Goal: Task Accomplishment & Management: Complete application form

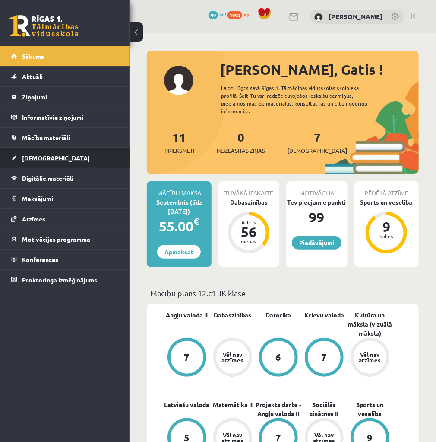
click at [36, 156] on span "[DEMOGRAPHIC_DATA]" at bounding box center [56, 158] width 68 height 8
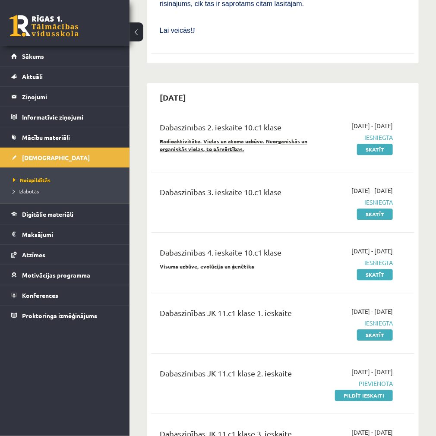
scroll to position [1728, 0]
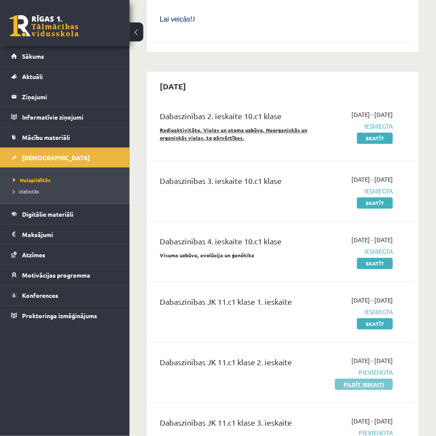
click at [365, 379] on link "Pildīt ieskaiti" at bounding box center [364, 384] width 58 height 11
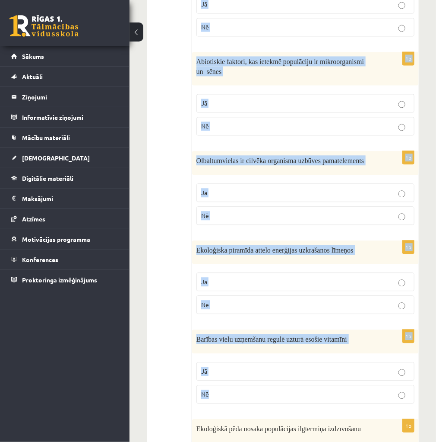
scroll to position [660, 0]
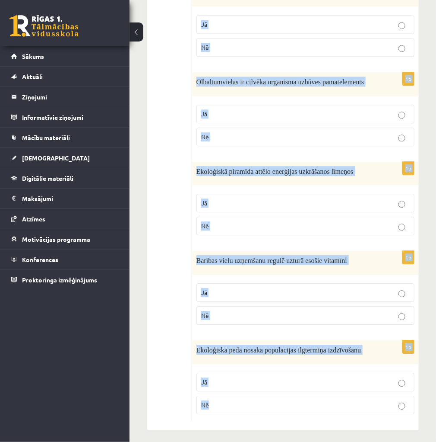
drag, startPoint x: 207, startPoint y: 158, endPoint x: 396, endPoint y: 418, distance: 321.4
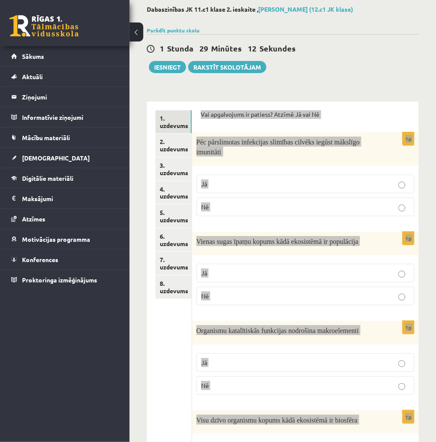
scroll to position [0, 0]
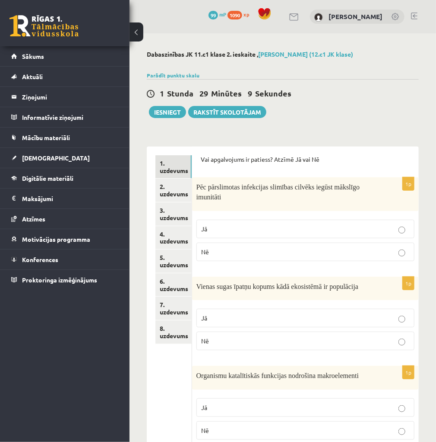
click at [258, 251] on p "Nē" at bounding box center [305, 251] width 209 height 9
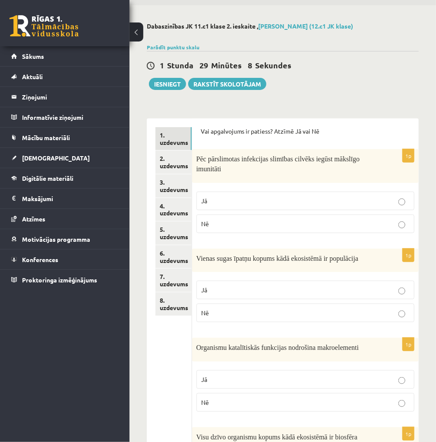
scroll to position [69, 0]
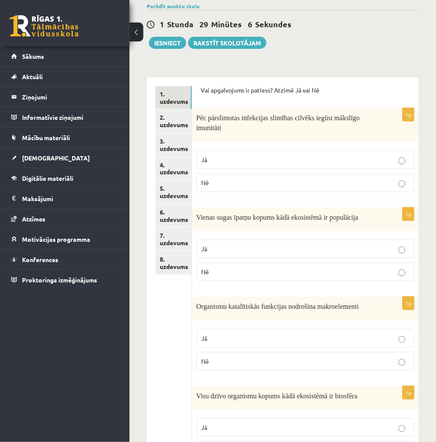
click at [274, 248] on p "Jā" at bounding box center [305, 248] width 209 height 9
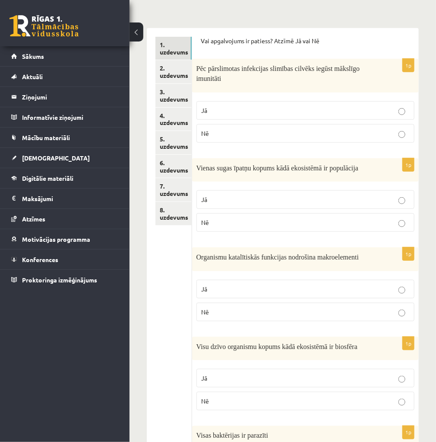
scroll to position [173, 0]
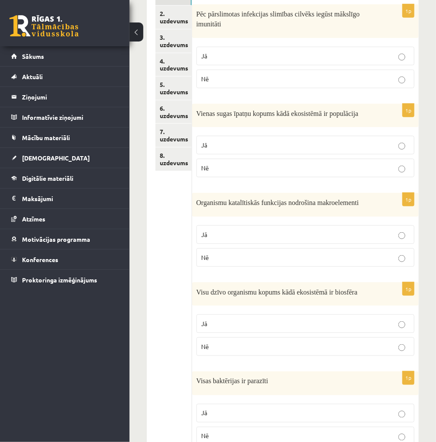
click at [253, 237] on p "Jā" at bounding box center [305, 234] width 209 height 9
click at [251, 257] on p "Nē" at bounding box center [305, 257] width 209 height 9
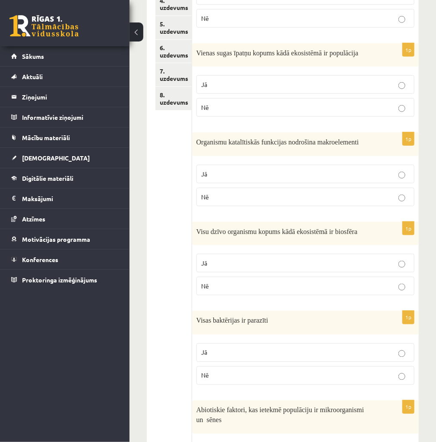
scroll to position [277, 0]
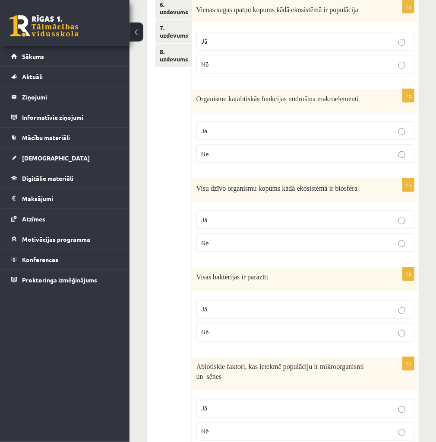
click at [223, 238] on p "Nē" at bounding box center [305, 242] width 209 height 9
click at [246, 312] on label "Jā" at bounding box center [306, 309] width 218 height 19
click at [266, 324] on label "Nē" at bounding box center [306, 332] width 218 height 19
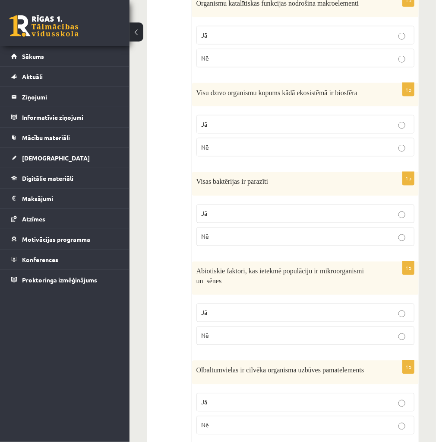
scroll to position [380, 0]
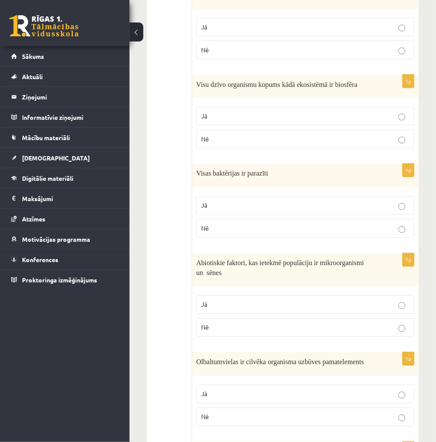
click at [266, 333] on label "Nē" at bounding box center [306, 327] width 218 height 19
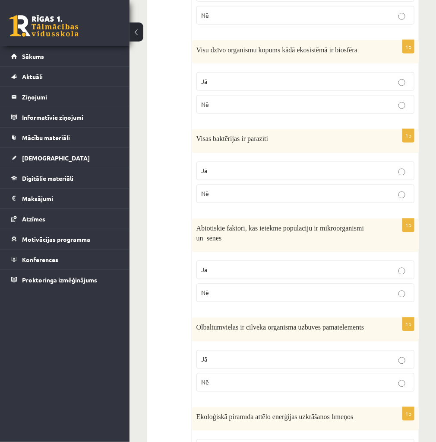
click at [274, 355] on p "Jā" at bounding box center [305, 359] width 209 height 9
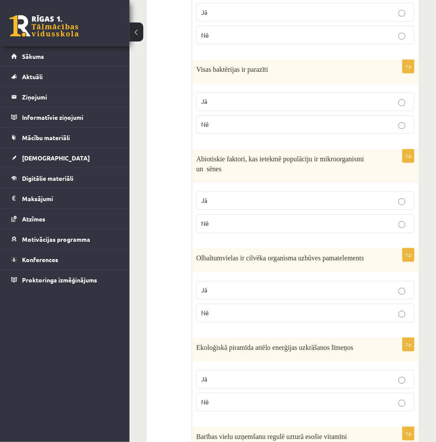
click at [287, 376] on p "Jā" at bounding box center [305, 379] width 209 height 9
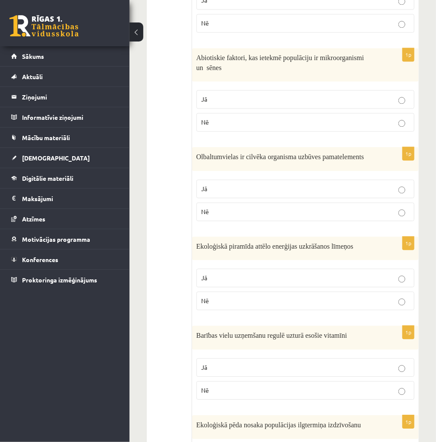
scroll to position [588, 0]
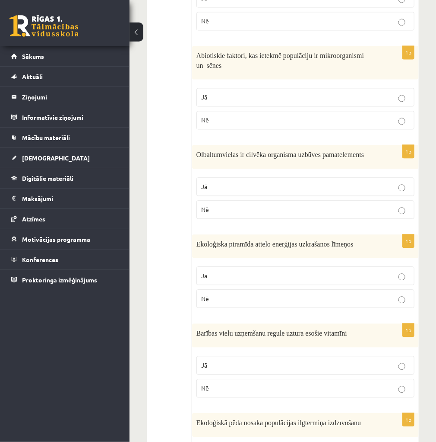
click at [271, 360] on p "Jā" at bounding box center [305, 364] width 209 height 9
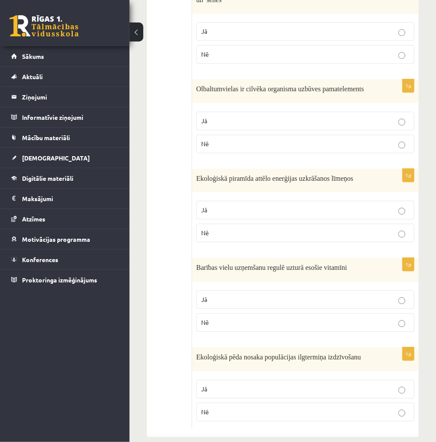
scroll to position [660, 0]
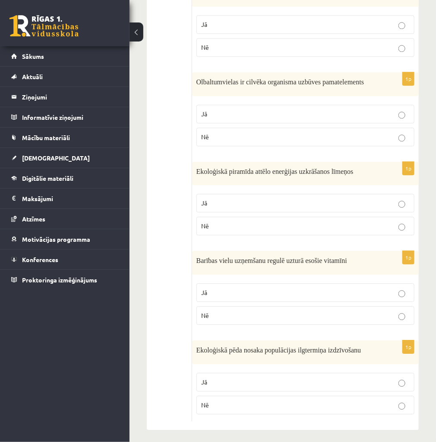
click at [230, 400] on p "Nē" at bounding box center [305, 404] width 209 height 9
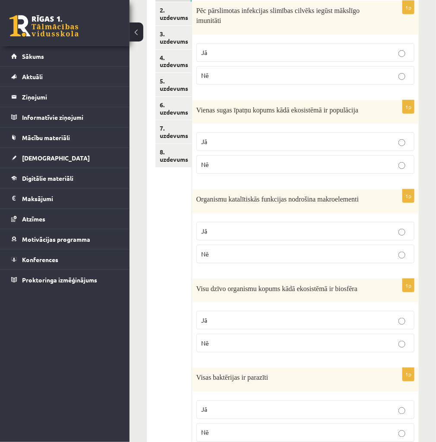
scroll to position [0, 0]
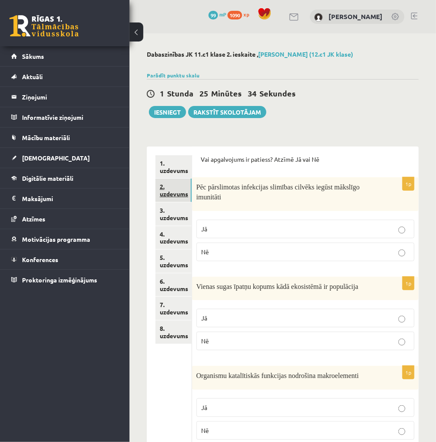
click at [174, 190] on link "2. uzdevums" at bounding box center [174, 189] width 36 height 23
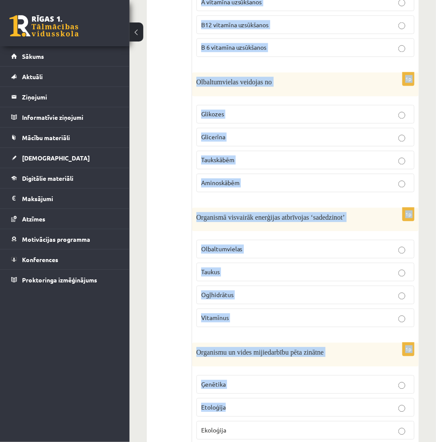
scroll to position [558, 0]
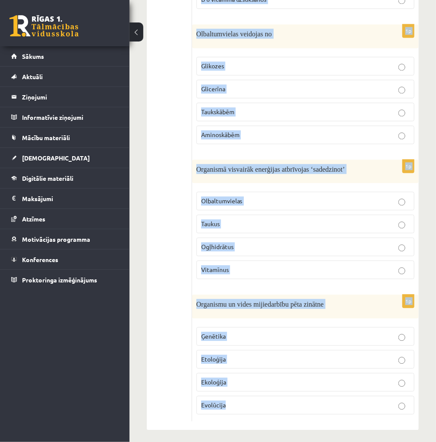
drag, startPoint x: 199, startPoint y: 157, endPoint x: 299, endPoint y: 406, distance: 268.1
click at [299, 406] on div "Izvēlies pareizās atbildes dotajiem apgalvojumiem! 1p Sistemātikas pamatvienība…" at bounding box center [305, 8] width 227 height 841
copy form "Izvēlies pareizās atbildes dotajiem apgalvojumiem! 1p Sistemātikas pamatvienība…"
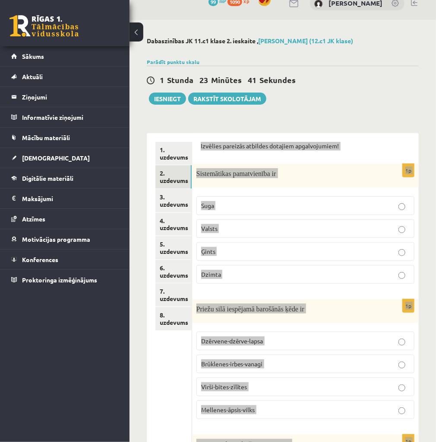
scroll to position [0, 0]
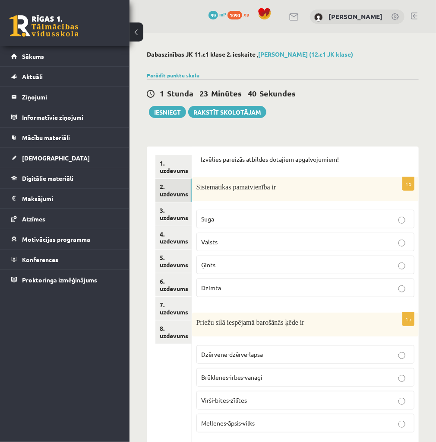
click at [240, 223] on label "Suga" at bounding box center [306, 219] width 218 height 19
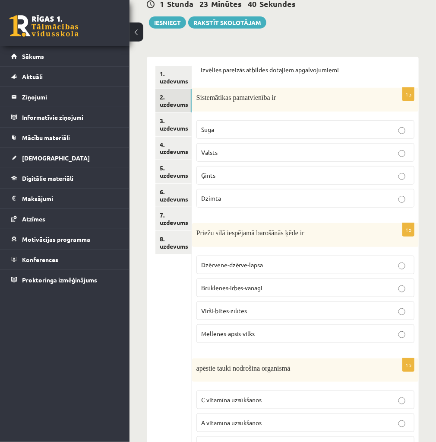
scroll to position [104, 0]
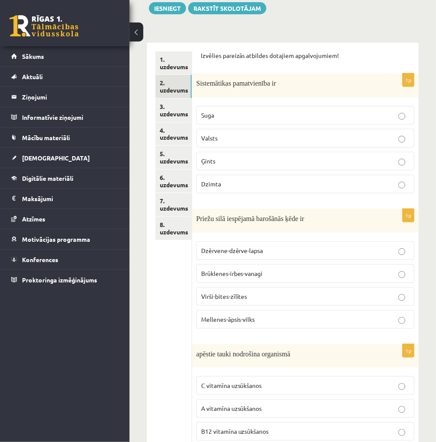
click at [238, 273] on span "Brūklenes-irbes-vanagi" at bounding box center [232, 273] width 62 height 8
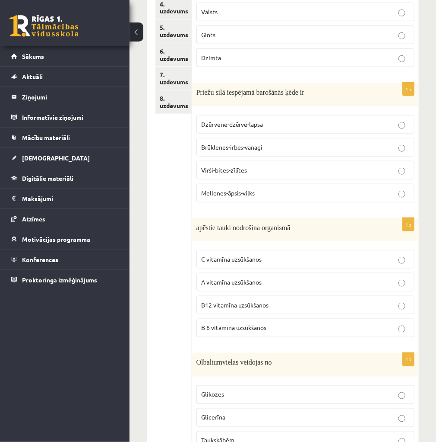
scroll to position [242, 0]
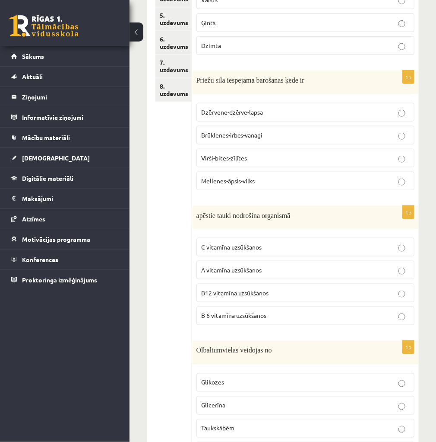
click at [234, 271] on p "A vitamīna uzsūkšanos" at bounding box center [305, 269] width 209 height 9
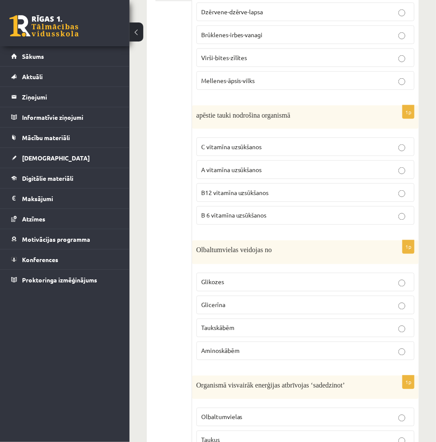
scroll to position [380, 0]
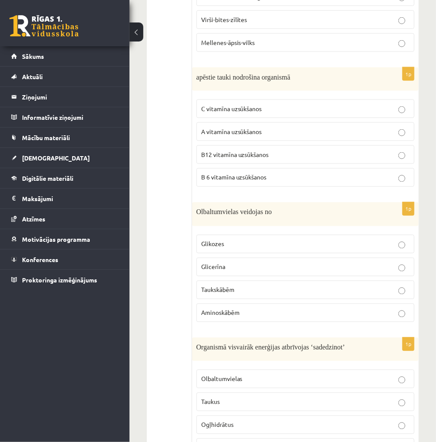
click at [238, 303] on label "Aminoskābēm" at bounding box center [306, 312] width 218 height 19
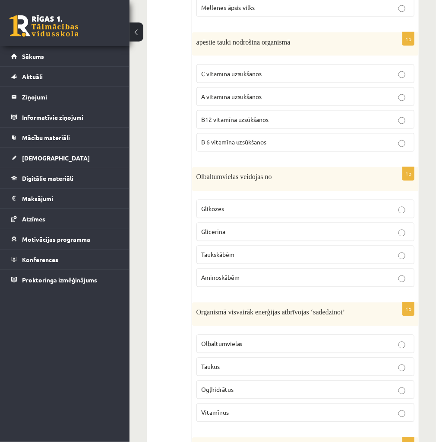
scroll to position [484, 0]
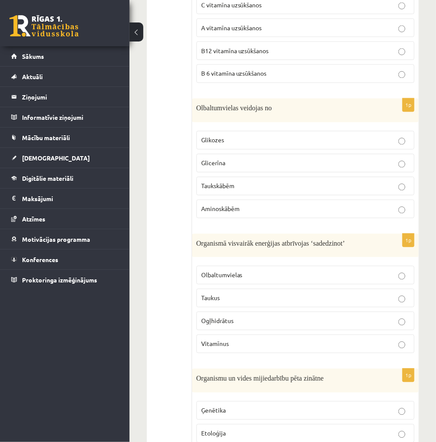
click at [228, 318] on span "Ogļhidrātus" at bounding box center [217, 321] width 32 height 8
click at [224, 296] on p "Taukus" at bounding box center [305, 297] width 209 height 9
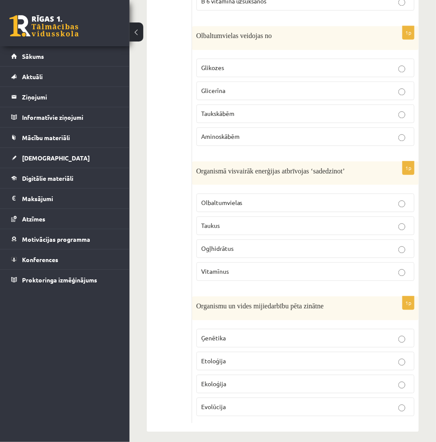
scroll to position [558, 0]
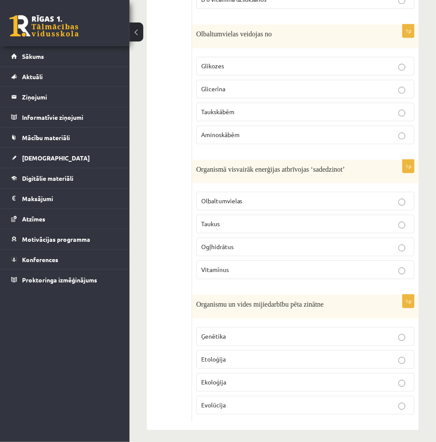
click at [239, 334] on p "Ģenētika" at bounding box center [305, 335] width 209 height 9
click at [232, 363] on label "Etoloģija" at bounding box center [306, 359] width 218 height 19
click at [233, 377] on p "Ekoloģija" at bounding box center [305, 381] width 209 height 9
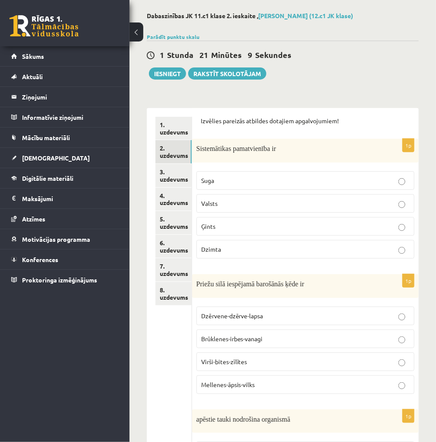
scroll to position [0, 0]
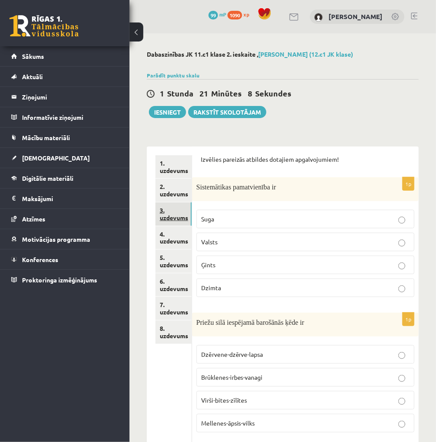
click at [166, 213] on link "3. uzdevums" at bounding box center [174, 213] width 36 height 23
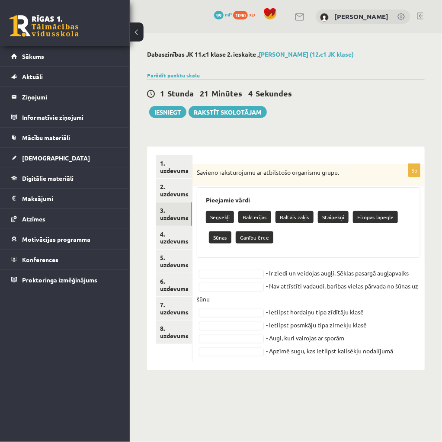
drag, startPoint x: 197, startPoint y: 171, endPoint x: 423, endPoint y: 367, distance: 298.9
click at [423, 367] on div "6p Savieno raksturojumu ar atbilstošo organismu grupu. Pieejamie vārdi Segsēkļi…" at bounding box center [308, 257] width 232 height 223
copy div "Savieno raksturojumu ar atbilstošo organismu grupu. Pieejamie vārdi Segsēkļi Ba…"
click at [225, 394] on body "0 Dāvanas 99 mP 1090 xp Gatis Frišmanis Sākums Aktuāli Kā mācīties eSKOLĀ Konta…" at bounding box center [221, 221] width 442 height 442
click at [170, 235] on link "4. uzdevums" at bounding box center [174, 237] width 36 height 23
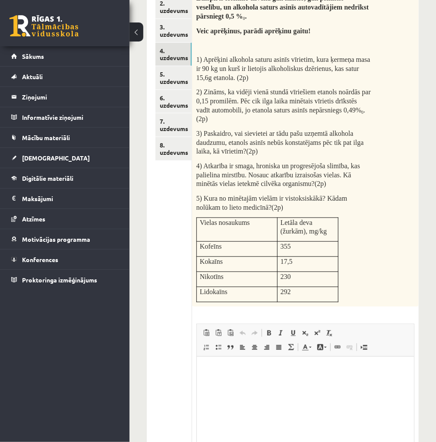
scroll to position [79, 0]
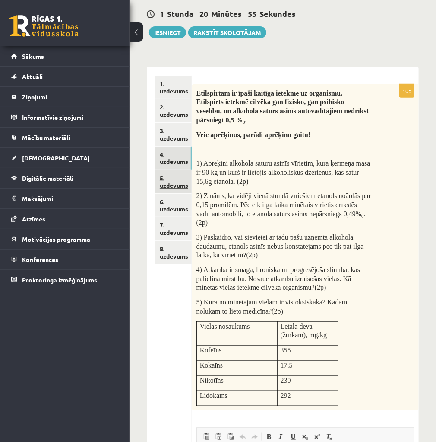
click at [171, 187] on link "5. uzdevums" at bounding box center [174, 181] width 36 height 23
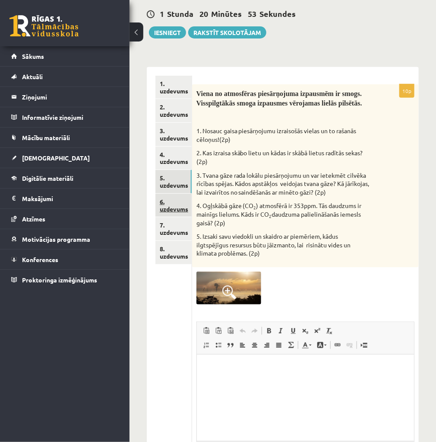
scroll to position [0, 0]
click at [170, 209] on link "6. uzdevums" at bounding box center [174, 205] width 36 height 23
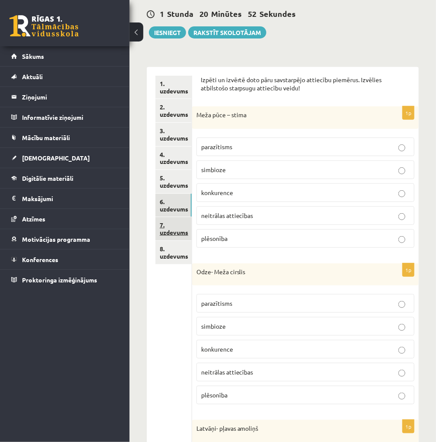
click at [170, 233] on link "7. uzdevums" at bounding box center [174, 228] width 36 height 23
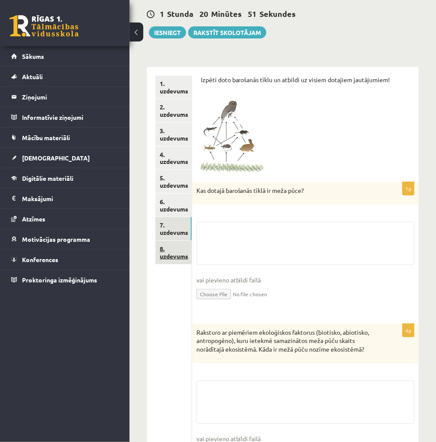
click at [170, 251] on link "8. uzdevums" at bounding box center [174, 252] width 36 height 23
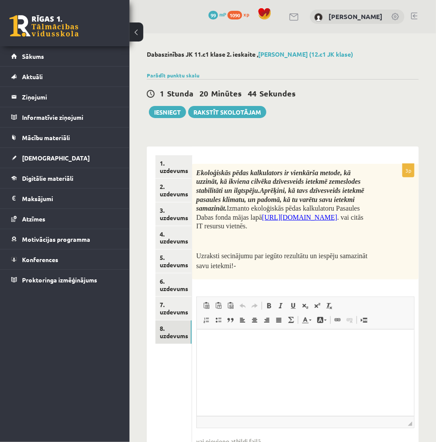
click at [280, 214] on span "http://www.pdf.lv/klimats/" at bounding box center [299, 216] width 75 height 7
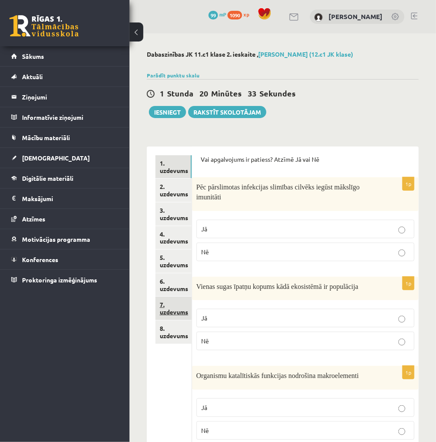
click at [168, 304] on link "7. uzdevums" at bounding box center [174, 307] width 36 height 23
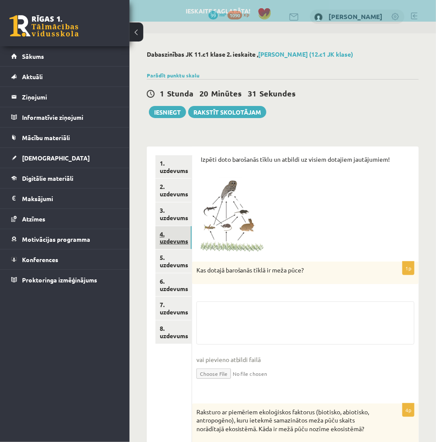
click at [163, 242] on link "4. uzdevums" at bounding box center [174, 237] width 36 height 23
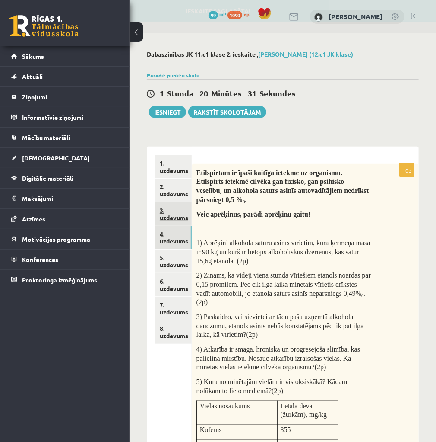
click at [162, 217] on link "3. uzdevums" at bounding box center [174, 213] width 36 height 23
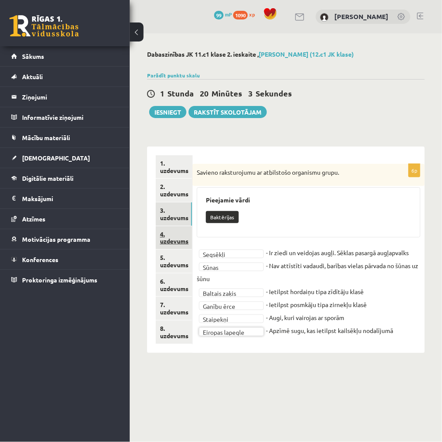
click at [172, 237] on link "4. uzdevums" at bounding box center [174, 237] width 36 height 23
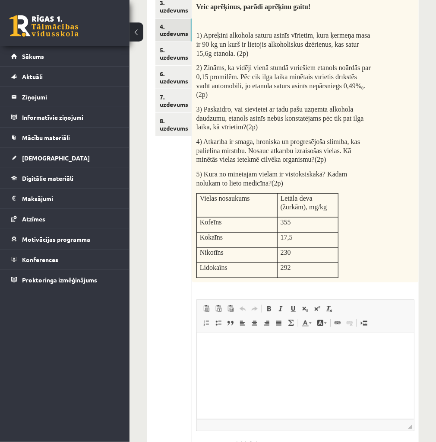
scroll to position [242, 0]
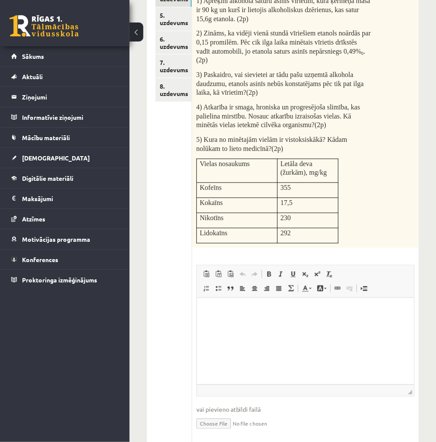
click at [303, 314] on p "Editor, wiswyg-editor-user-answer-47024726234000" at bounding box center [305, 310] width 200 height 9
click at [202, 338] on html "**********" at bounding box center [305, 332] width 217 height 70
click at [215, 354] on p "*" at bounding box center [305, 354] width 200 height 9
click at [334, 362] on html "**********" at bounding box center [305, 332] width 217 height 70
click at [290, 358] on p "**********" at bounding box center [305, 354] width 200 height 9
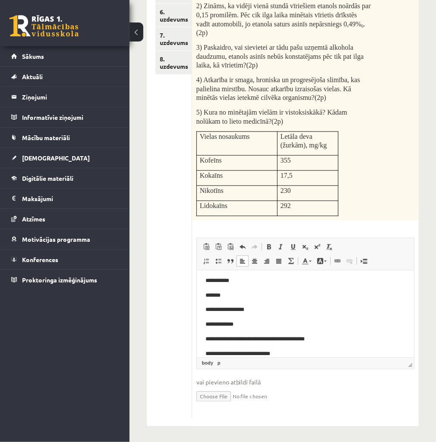
scroll to position [61, 0]
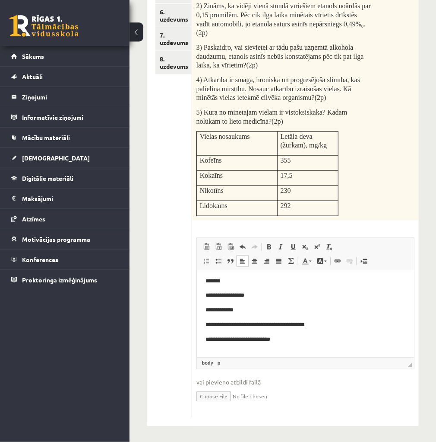
click at [334, 342] on p "**********" at bounding box center [302, 338] width 195 height 9
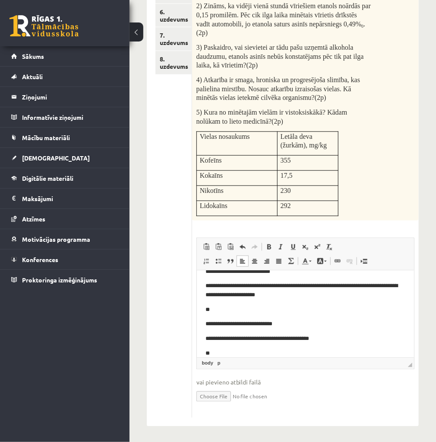
scroll to position [143, 0]
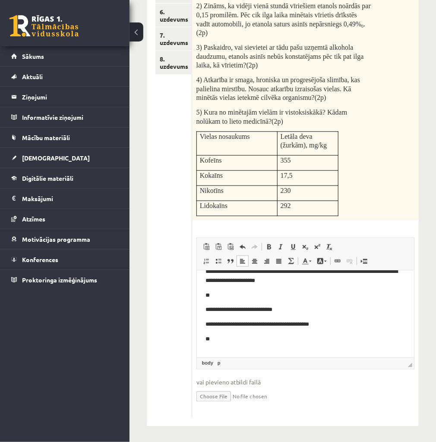
click at [287, 344] on body "**********" at bounding box center [305, 254] width 200 height 236
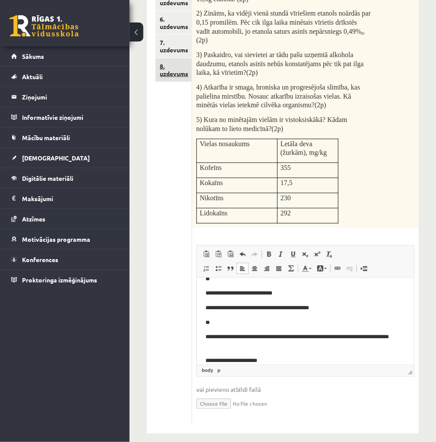
scroll to position [62, 0]
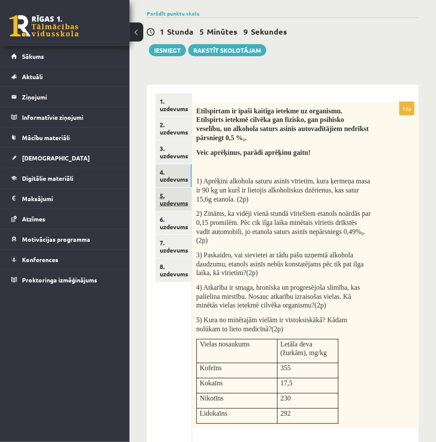
click at [174, 203] on link "5. uzdevums" at bounding box center [174, 199] width 36 height 23
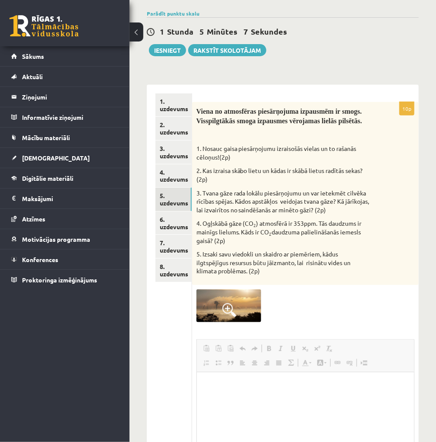
scroll to position [0, 0]
click at [230, 305] on span at bounding box center [230, 310] width 14 height 14
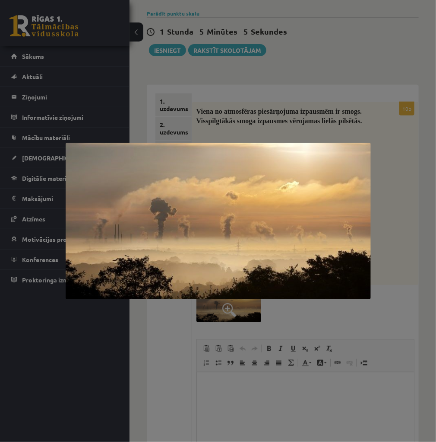
click at [271, 315] on div at bounding box center [218, 221] width 436 height 442
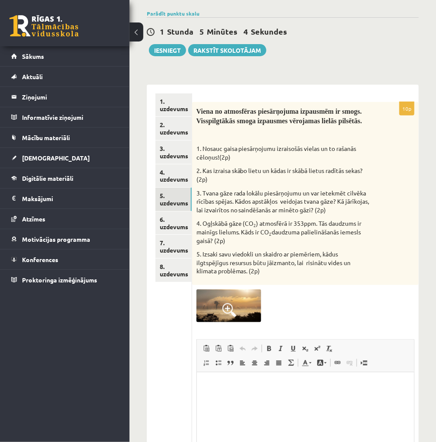
click at [245, 308] on img at bounding box center [229, 305] width 65 height 33
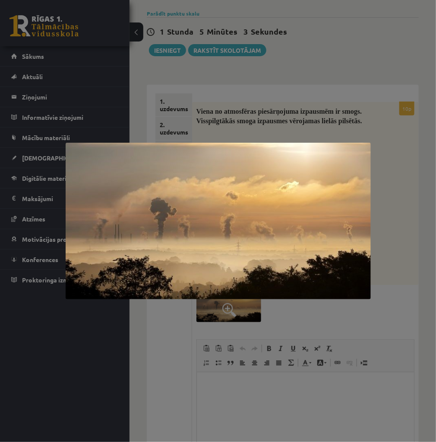
click at [302, 318] on div at bounding box center [218, 221] width 436 height 442
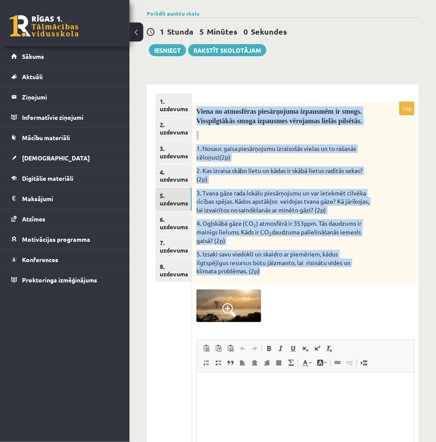
drag, startPoint x: 197, startPoint y: 108, endPoint x: 353, endPoint y: 272, distance: 226.2
click at [353, 272] on div "Viena no atmosfēras piesārņojuma izpausmēm ir smogs. Visspilgtākās smoga izpaus…" at bounding box center [305, 193] width 227 height 183
copy div "Viena no atmosfēras piesārņojuma izpausmēm ir smogs. Visspilgtākās smoga izpaus…"
click at [406, 239] on div "Viena no atmosfēras piesārņojuma izpausmēm ir smogs. Visspilgtākās smoga izpaus…" at bounding box center [305, 193] width 227 height 183
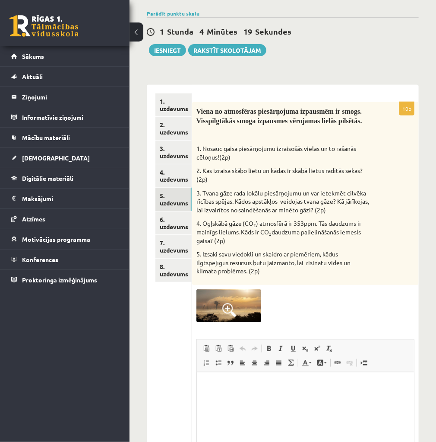
click at [255, 391] on html at bounding box center [305, 385] width 217 height 26
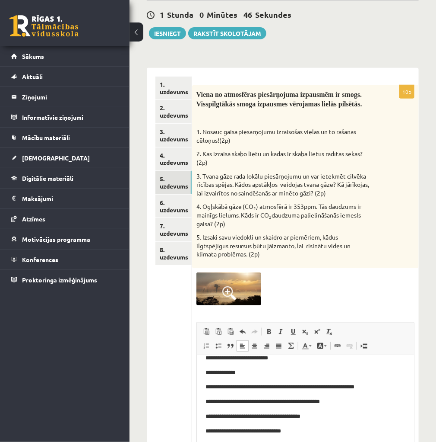
scroll to position [57, 0]
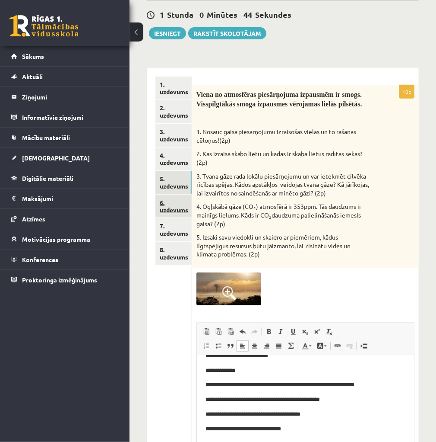
click at [172, 201] on link "6. uzdevums" at bounding box center [174, 205] width 36 height 23
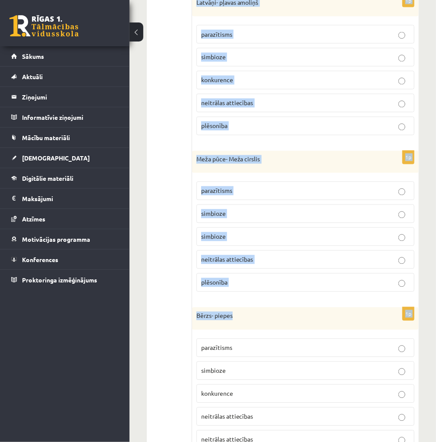
scroll to position [541, 0]
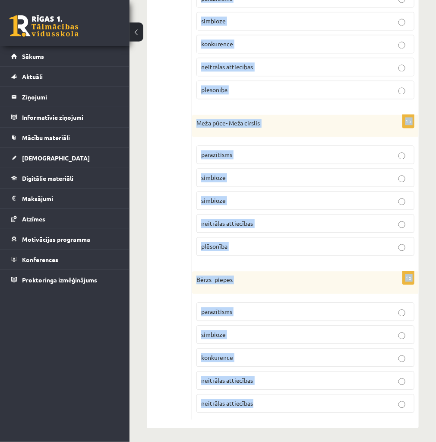
drag, startPoint x: 203, startPoint y: 79, endPoint x: 331, endPoint y: 426, distance: 369.1
copy form "Izpēti un izvērtē doto pāru savstarpējo attiecību piemērus. Izvēlies atbilstošo…"
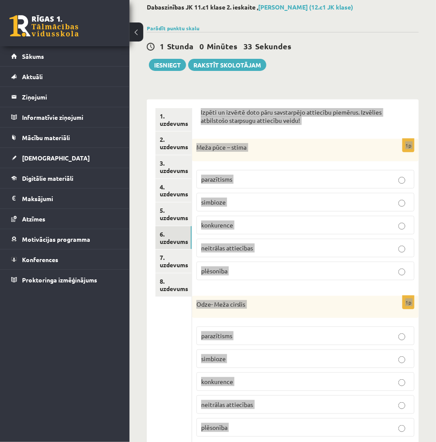
scroll to position [0, 0]
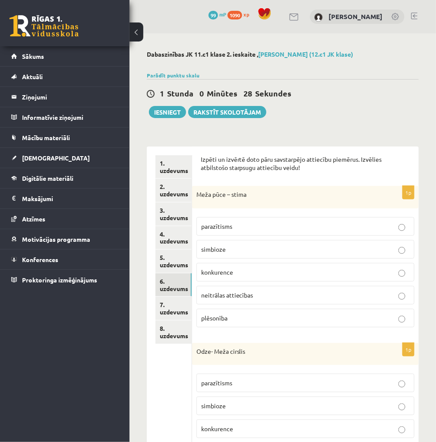
click at [235, 293] on span "neitrālas attiecības" at bounding box center [227, 295] width 52 height 8
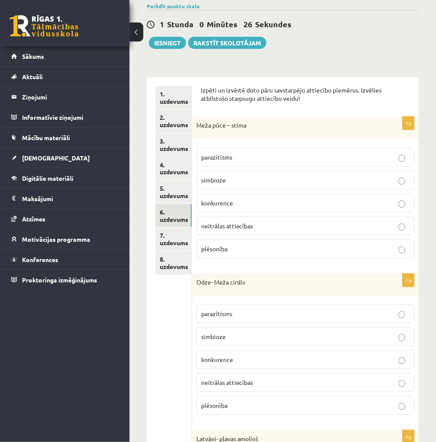
scroll to position [104, 0]
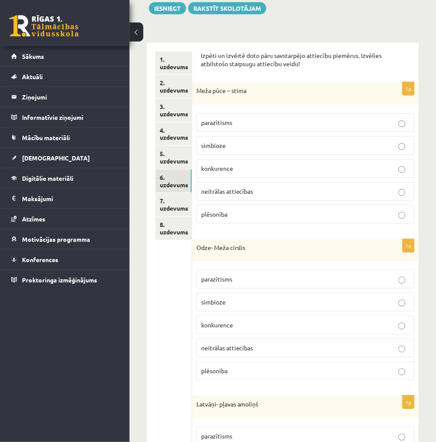
click at [211, 366] on span "plēsonība" at bounding box center [214, 370] width 26 height 8
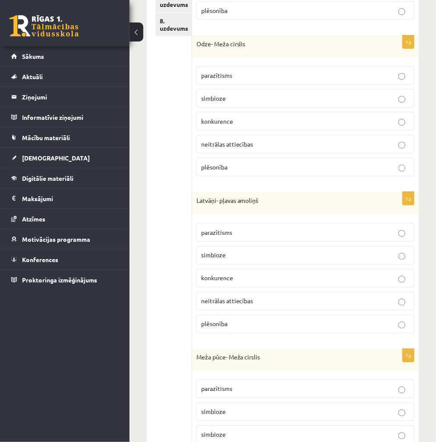
scroll to position [311, 0]
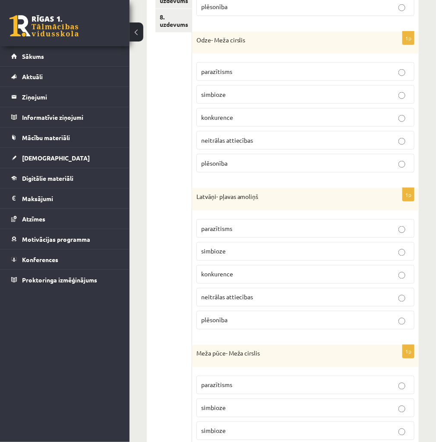
click at [207, 251] on span "simbioze" at bounding box center [213, 251] width 25 height 8
click at [216, 277] on label "konkurence" at bounding box center [306, 274] width 218 height 19
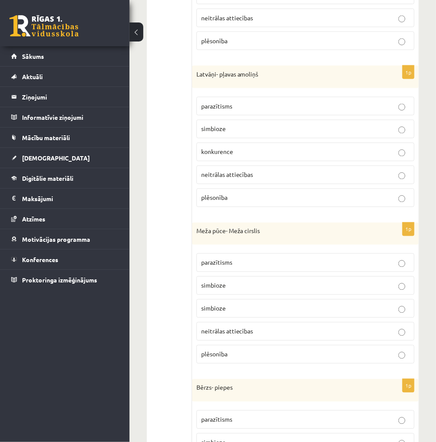
scroll to position [449, 0]
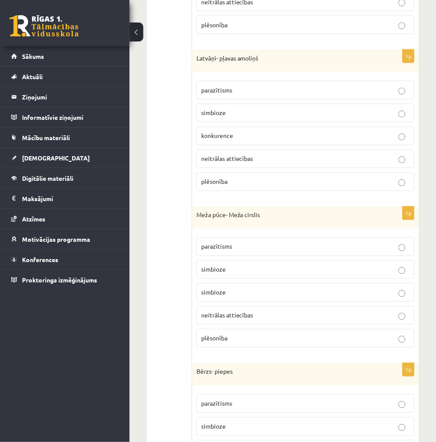
click at [218, 334] on span "plēsonība" at bounding box center [214, 338] width 26 height 8
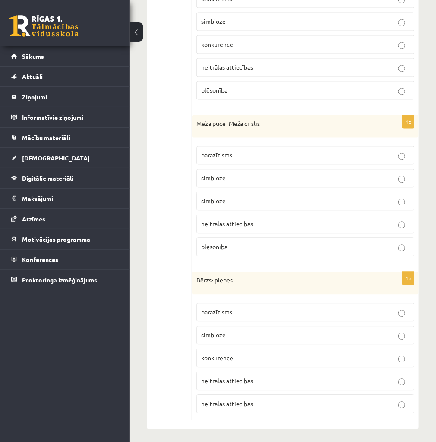
scroll to position [541, 0]
click at [223, 349] on label "konkurence" at bounding box center [306, 357] width 218 height 19
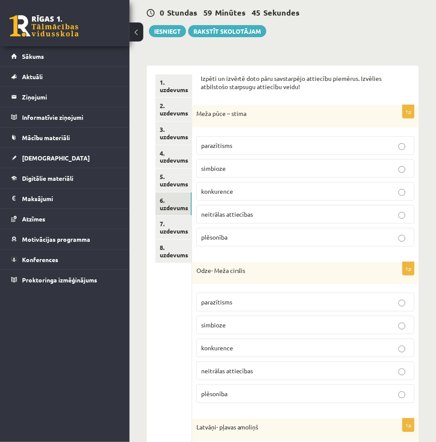
scroll to position [0, 0]
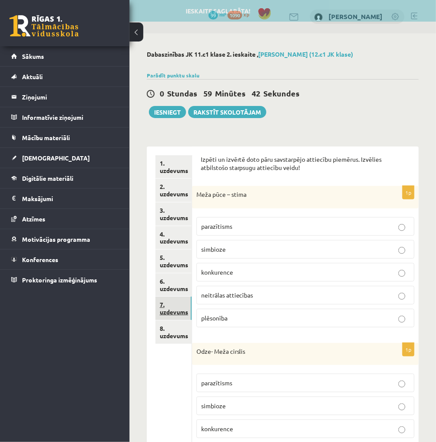
click at [177, 308] on link "7. uzdevums" at bounding box center [174, 307] width 36 height 23
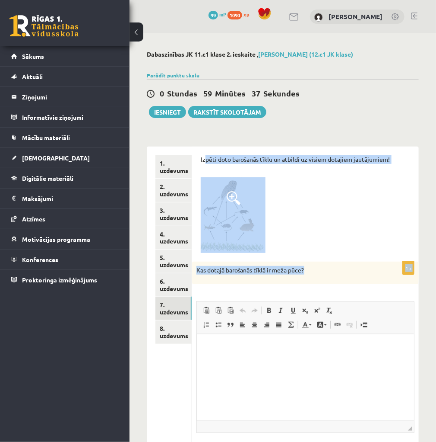
drag, startPoint x: 204, startPoint y: 160, endPoint x: 343, endPoint y: 268, distance: 176.1
copy form "pēti doto barošanās tīklu un atbildi uz visiem dotajiem jautājumiem! 1p Kas dot…"
click at [341, 242] on div at bounding box center [306, 215] width 210 height 76
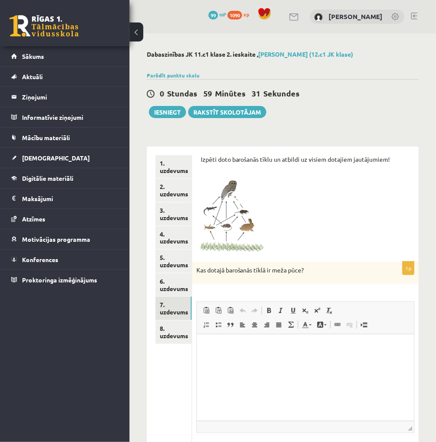
click at [243, 226] on img at bounding box center [233, 215] width 65 height 76
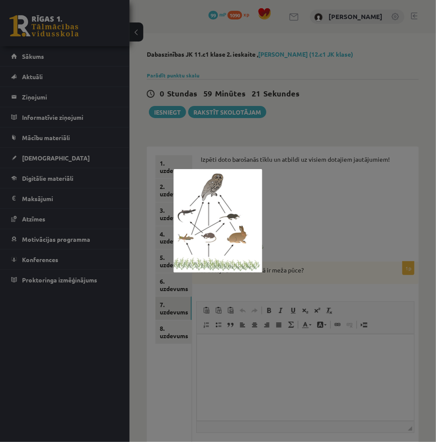
click at [255, 389] on div at bounding box center [218, 221] width 436 height 442
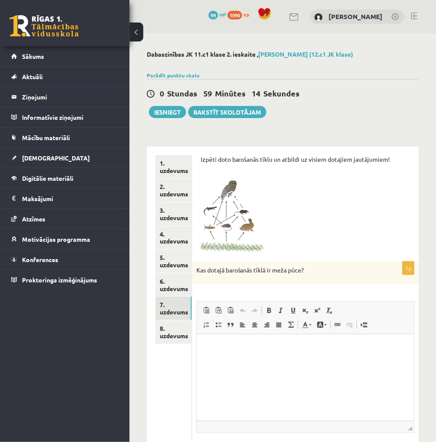
click at [255, 360] on html at bounding box center [305, 347] width 217 height 26
click at [173, 328] on link "8. uzdevums" at bounding box center [174, 331] width 36 height 23
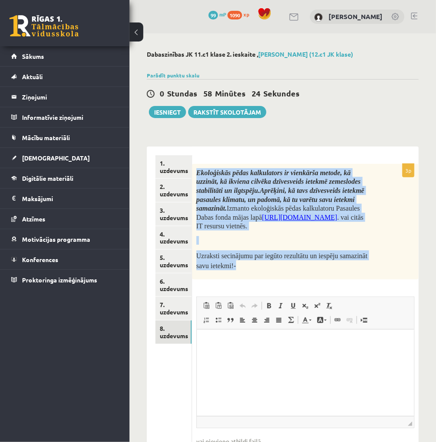
drag, startPoint x: 240, startPoint y: 267, endPoint x: 196, endPoint y: 172, distance: 104.2
click at [196, 172] on div "Ekoloģiskās pēdas kalkulators ir vienkārša metode, kā uzzināt, kā ikviena cilvē…" at bounding box center [305, 222] width 227 height 116
copy div "Ekoloģiskās pēdas kalkulators ir vienkārša metode, kā uzzināt, kā ikviena cilvē…"
click at [308, 275] on div "Ekoloģiskās pēdas kalkulators ir vienkārša metode, kā uzzināt, kā ikviena cilvē…" at bounding box center [305, 222] width 227 height 116
click at [286, 233] on div "Ekoloģiskās pēdas kalkulators ir vienkārša metode, kā uzzināt, kā ikviena cilvē…" at bounding box center [305, 222] width 227 height 116
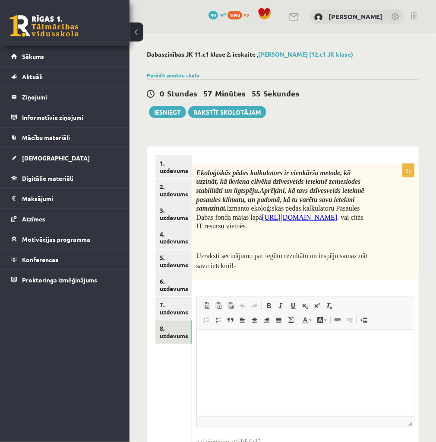
click at [285, 217] on span "http://www.pdf.lv/klimats/" at bounding box center [299, 216] width 75 height 7
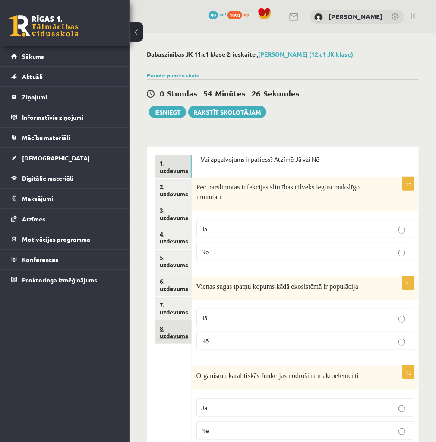
click at [177, 336] on link "8. uzdevums" at bounding box center [174, 331] width 36 height 23
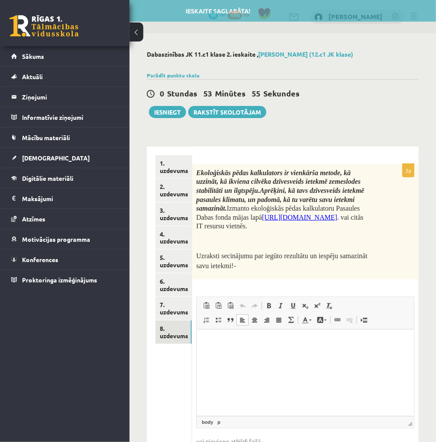
click at [232, 356] on html at bounding box center [305, 342] width 217 height 26
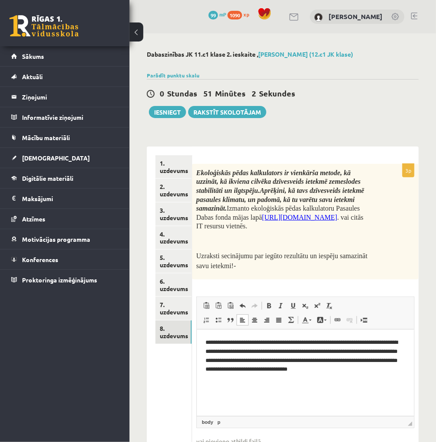
click at [318, 371] on p "**********" at bounding box center [305, 356] width 200 height 36
drag, startPoint x: 166, startPoint y: 110, endPoint x: 286, endPoint y: 25, distance: 147.0
click at [166, 110] on button "Iesniegt" at bounding box center [167, 112] width 37 height 12
click at [167, 117] on button "Iesniegt" at bounding box center [167, 112] width 37 height 12
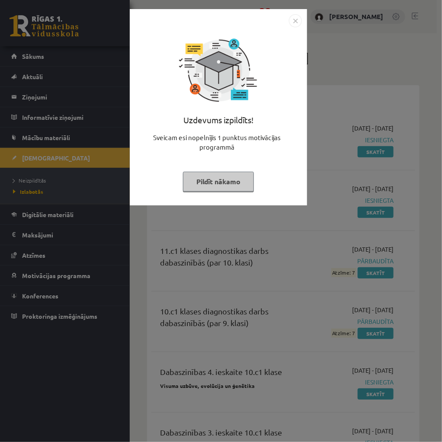
click at [289, 21] on img "Close" at bounding box center [295, 20] width 13 height 13
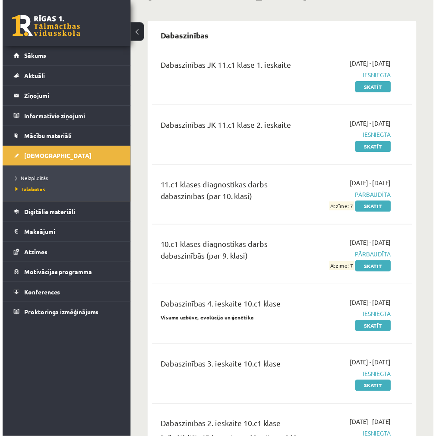
scroll to position [69, 0]
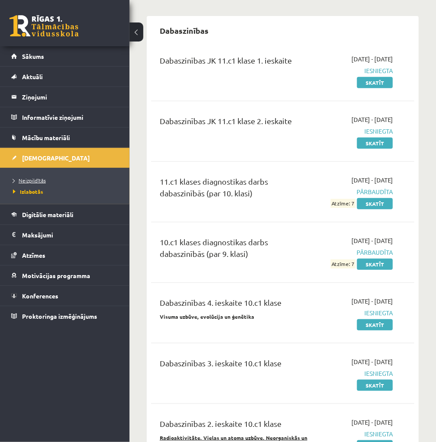
click at [29, 178] on span "Neizpildītās" at bounding box center [29, 180] width 33 height 7
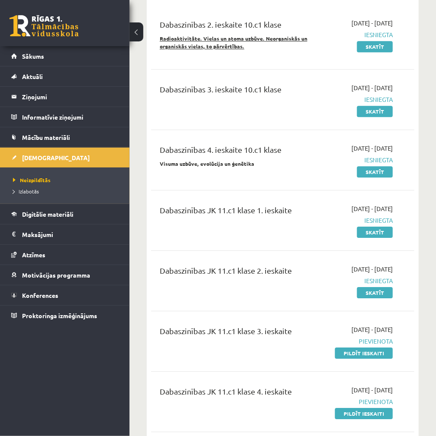
scroll to position [1832, 0]
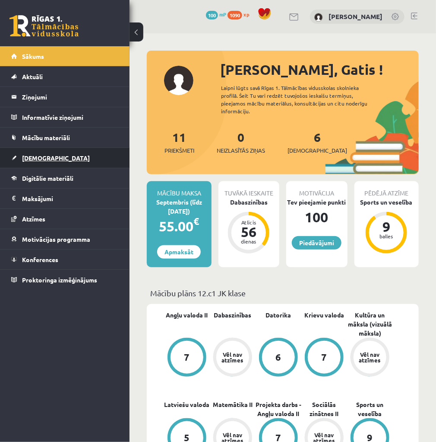
click at [32, 157] on span "[DEMOGRAPHIC_DATA]" at bounding box center [56, 158] width 68 height 8
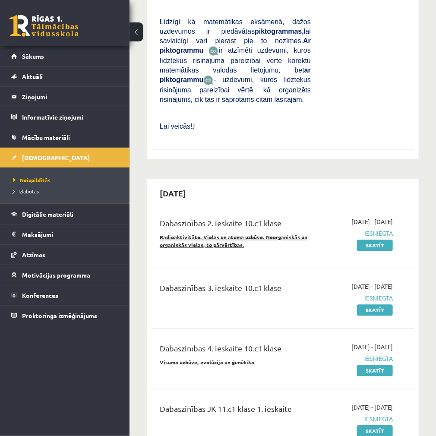
scroll to position [1728, 0]
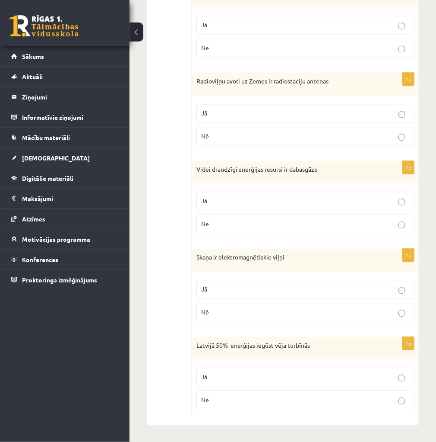
scroll to position [638, 0]
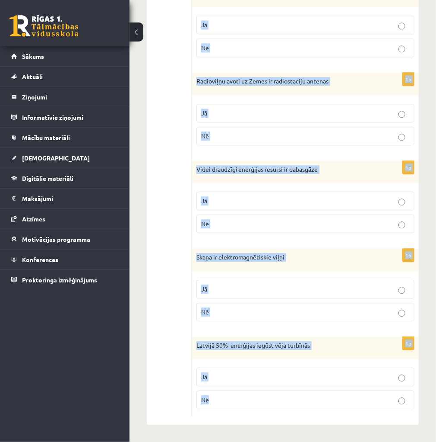
drag, startPoint x: 200, startPoint y: 159, endPoint x: 343, endPoint y: 401, distance: 281.2
copy form "Loremipsum dol sitamet consectetur! 5a Elitseddo eiusmodt incididun utlaboreetd…"
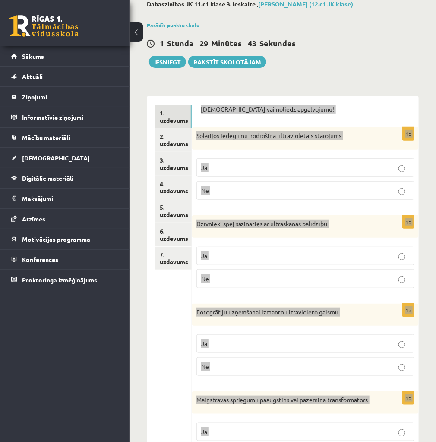
scroll to position [0, 0]
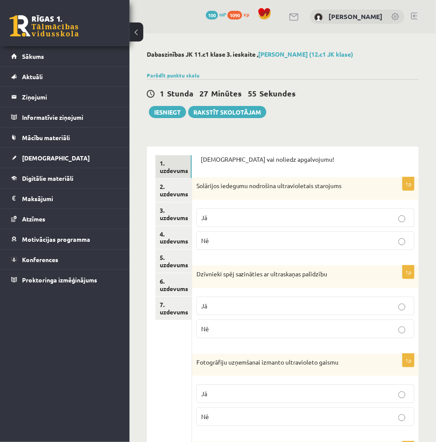
click at [264, 218] on p "Jā" at bounding box center [305, 217] width 209 height 9
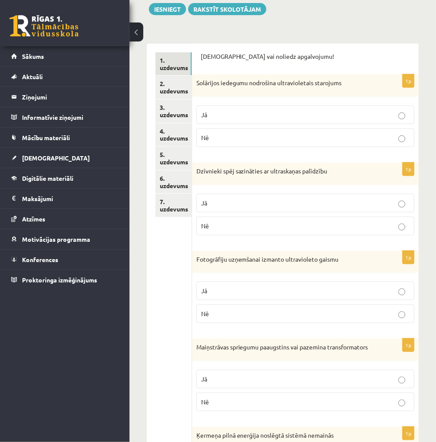
scroll to position [104, 0]
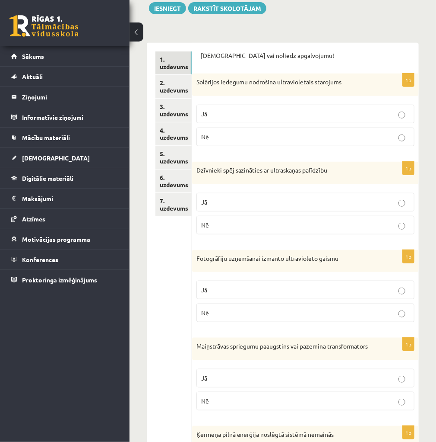
click at [257, 204] on p "Jā" at bounding box center [305, 201] width 209 height 9
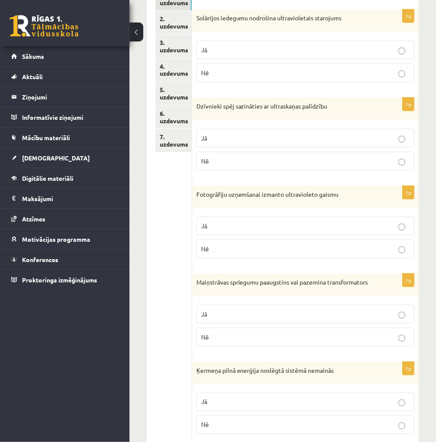
scroll to position [173, 0]
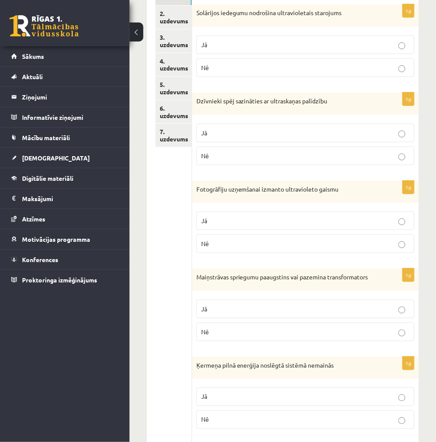
click at [244, 239] on p "Nē" at bounding box center [305, 243] width 209 height 9
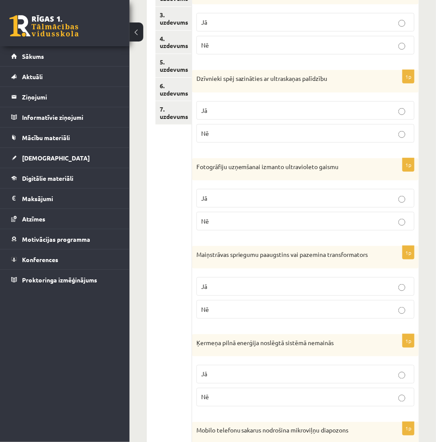
scroll to position [207, 0]
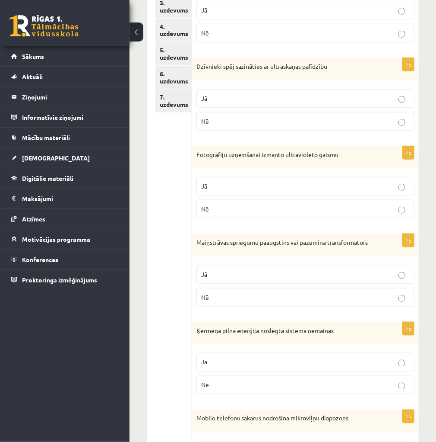
click at [249, 279] on p "Jā" at bounding box center [305, 274] width 209 height 9
click at [257, 366] on p "Jā" at bounding box center [305, 361] width 209 height 9
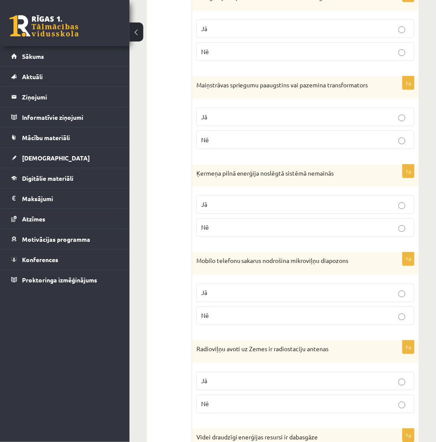
scroll to position [380, 0]
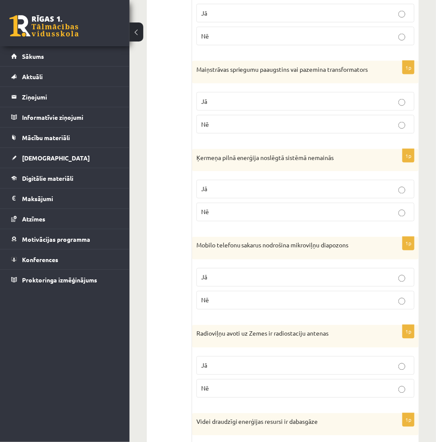
click at [282, 282] on p "Jā" at bounding box center [305, 277] width 209 height 9
click at [259, 370] on p "Jā" at bounding box center [305, 365] width 209 height 9
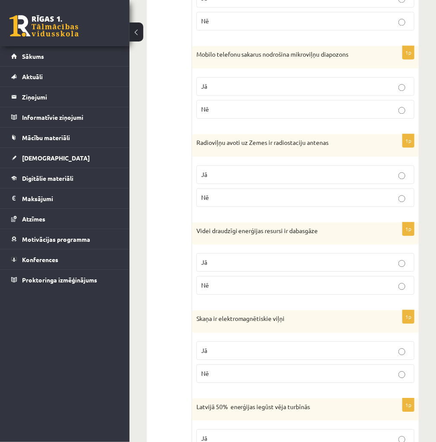
scroll to position [588, 0]
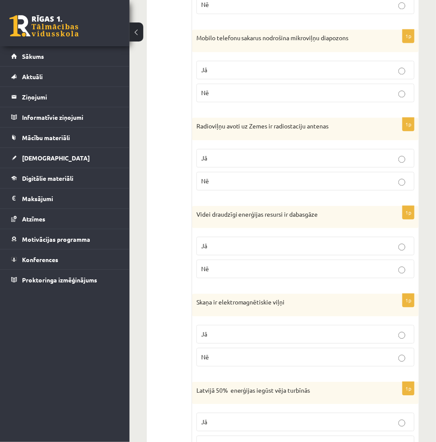
click at [230, 273] on p "Nē" at bounding box center [305, 268] width 209 height 9
click at [232, 357] on p "Nē" at bounding box center [305, 356] width 209 height 9
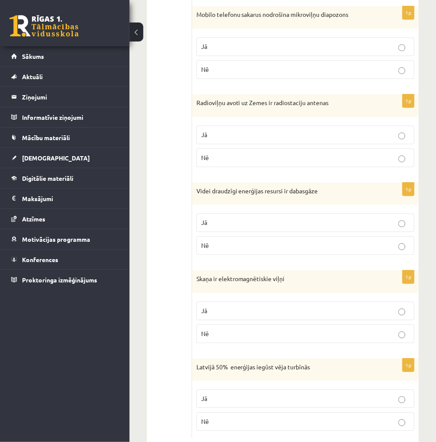
scroll to position [638, 0]
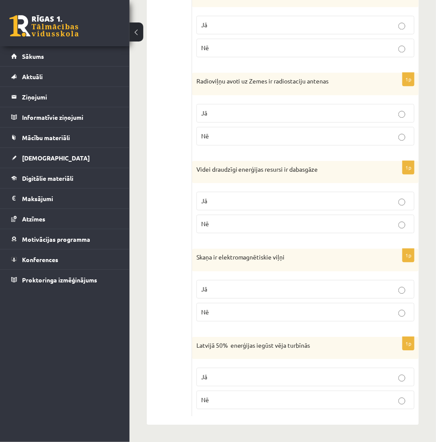
click at [240, 397] on p "Nē" at bounding box center [305, 399] width 209 height 9
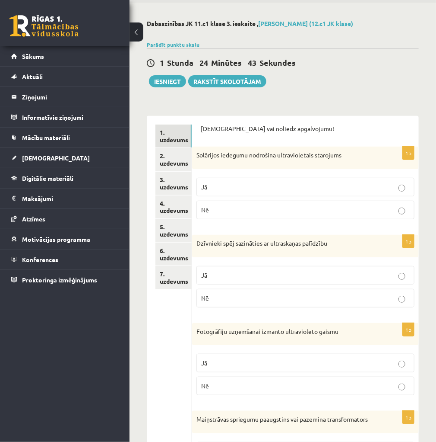
scroll to position [0, 0]
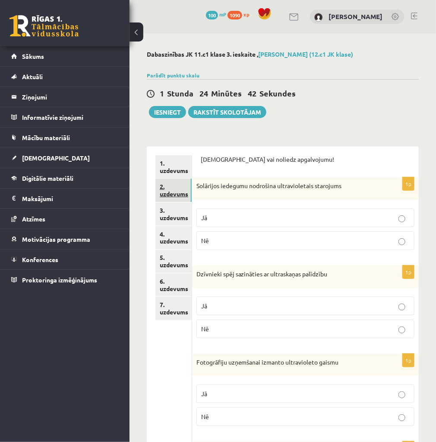
click at [177, 191] on link "2. uzdevums" at bounding box center [174, 189] width 36 height 23
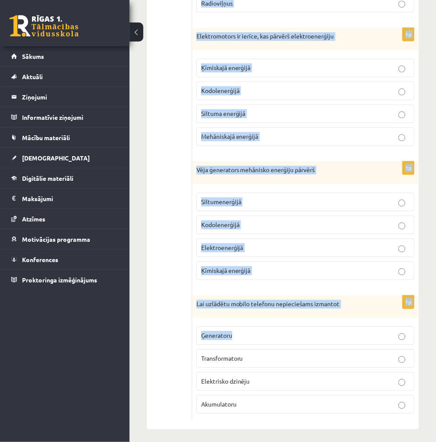
scroll to position [537, 0]
drag, startPoint x: 199, startPoint y: 168, endPoint x: 308, endPoint y: 324, distance: 190.6
click at [308, 324] on form "1p Dzīvoklim elektroenerģiju pievada Drošinātājs Nullvads Fāzesvads Zemesvads 1…" at bounding box center [306, 19] width 210 height 803
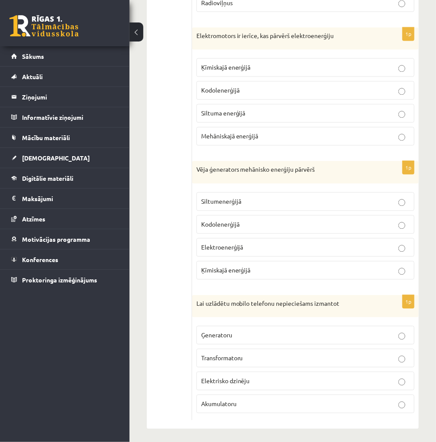
drag, startPoint x: 270, startPoint y: 424, endPoint x: 258, endPoint y: 407, distance: 21.0
click at [258, 407] on div "1p Dzīvoklim elektroenerģiju pievada Drošinātājs Nullvads Fāzesvads Zemesvads 1…" at bounding box center [305, 19] width 227 height 820
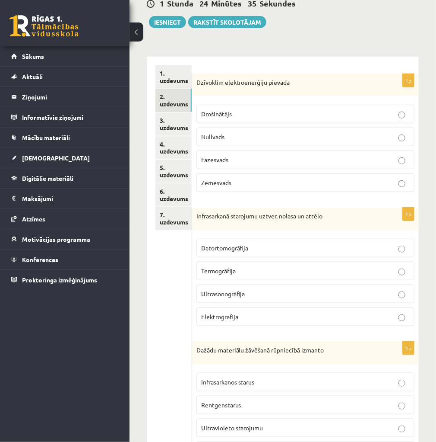
scroll to position [0, 0]
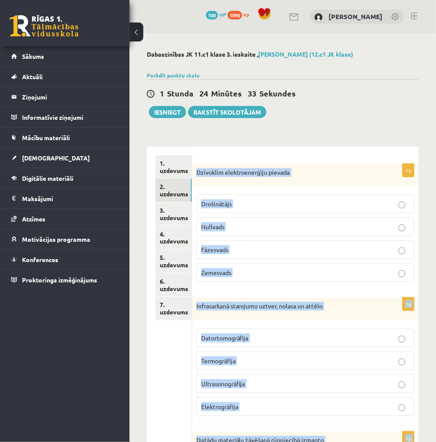
drag, startPoint x: 256, startPoint y: 401, endPoint x: 198, endPoint y: 168, distance: 240.4
copy form "Loremipsu dolorsitametcon adipisc Elitseddoei Temporin Utlaboree Doloremag 4a E…"
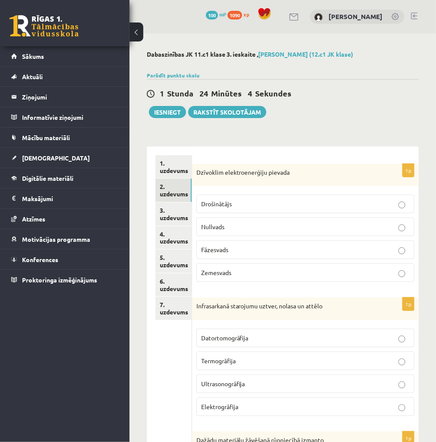
click at [240, 248] on p "Fāzesvads" at bounding box center [305, 249] width 209 height 9
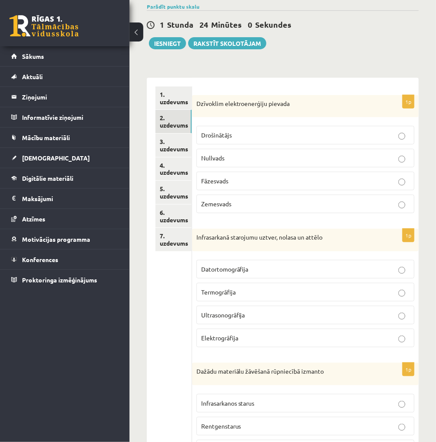
scroll to position [69, 0]
click at [228, 320] on label "Ultrasonogrāfija" at bounding box center [306, 314] width 218 height 19
click at [227, 297] on label "Termogrāfija" at bounding box center [306, 291] width 218 height 19
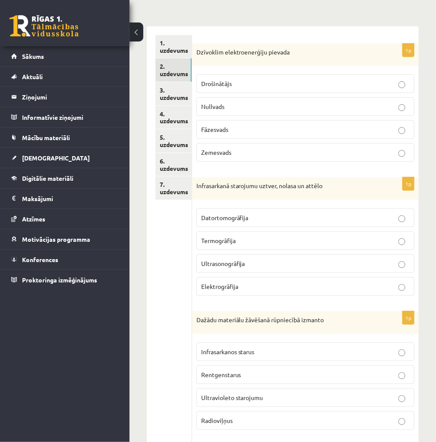
scroll to position [242, 0]
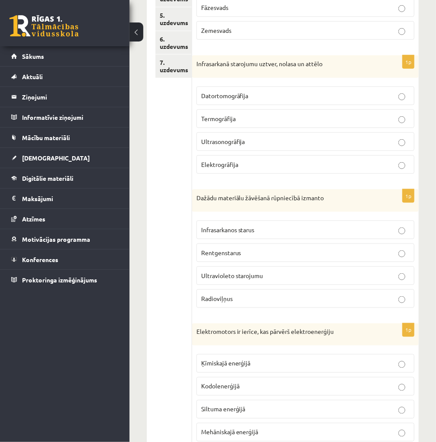
click at [233, 234] on label "Infrasarkanos starus" at bounding box center [306, 229] width 218 height 19
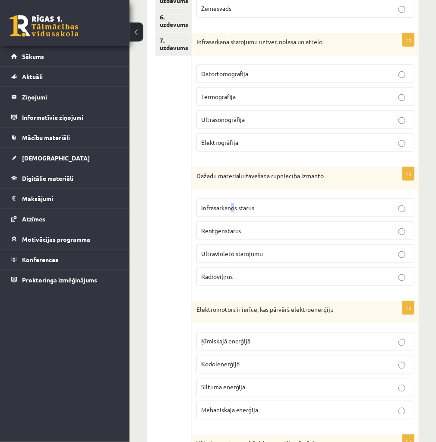
scroll to position [277, 0]
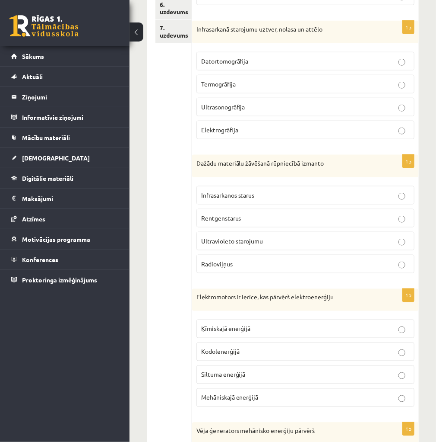
click at [280, 191] on p "Infrasarkanos starus" at bounding box center [305, 195] width 209 height 9
click at [251, 394] on span "Mehāniskajā enerģijā" at bounding box center [229, 397] width 57 height 8
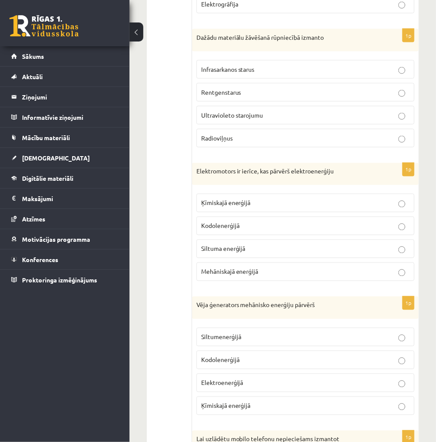
scroll to position [415, 0]
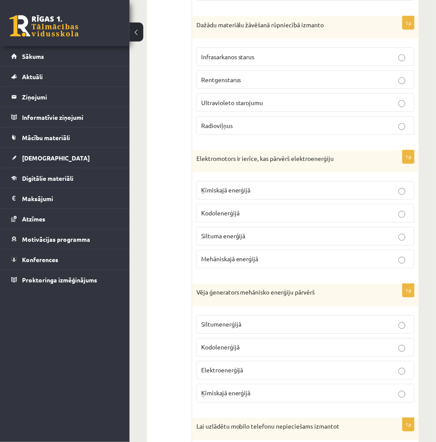
click at [236, 372] on label "Elektroenerģijā" at bounding box center [306, 370] width 218 height 19
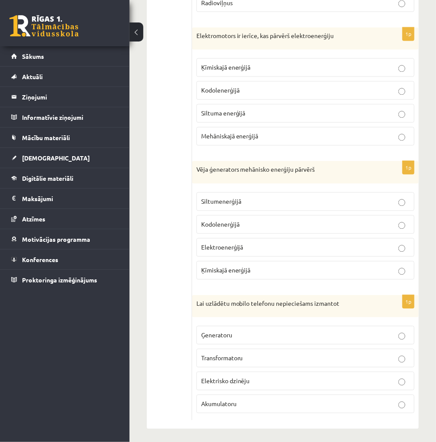
scroll to position [537, 0]
click at [237, 394] on label "Akumulatoru" at bounding box center [306, 403] width 218 height 19
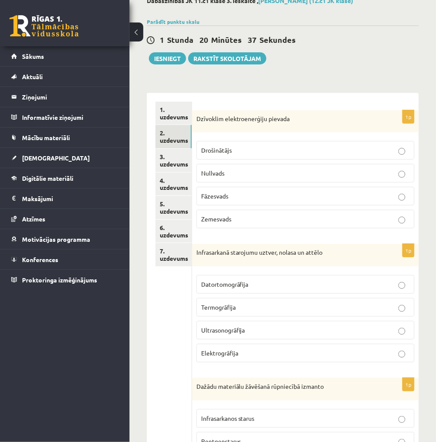
scroll to position [0, 0]
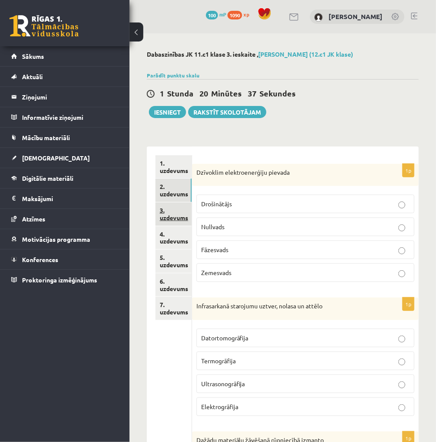
click at [162, 212] on link "3. uzdevums" at bounding box center [174, 213] width 36 height 23
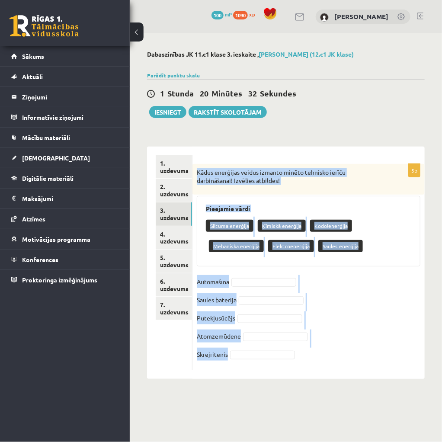
drag, startPoint x: 197, startPoint y: 168, endPoint x: 312, endPoint y: 356, distance: 219.1
click at [312, 356] on div "5p Kādus enerģijas veidus izmanto minēto tehnisko ierīču darbināšanai! Izvēlies…" at bounding box center [308, 267] width 232 height 206
copy div "Kādus enerģijas veidus izmanto minēto tehnisko ierīču darbināšanai! Izvēlies at…"
click at [357, 272] on div "5p Kādus enerģijas veidus izmanto minēto tehnisko ierīču darbināšanai! Izvēlies…" at bounding box center [308, 267] width 232 height 206
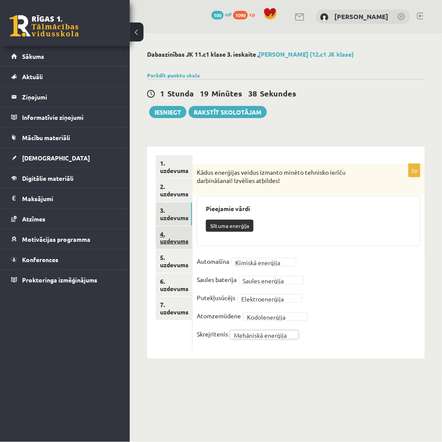
click at [176, 243] on link "4. uzdevums" at bounding box center [174, 237] width 36 height 23
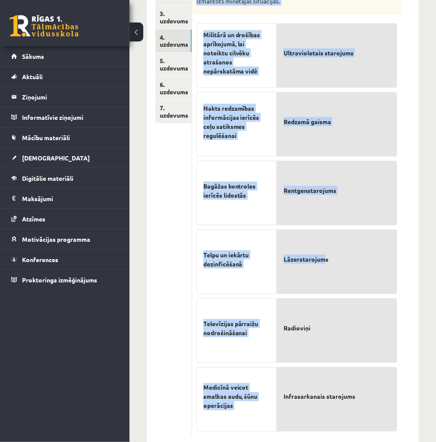
scroll to position [216, 0]
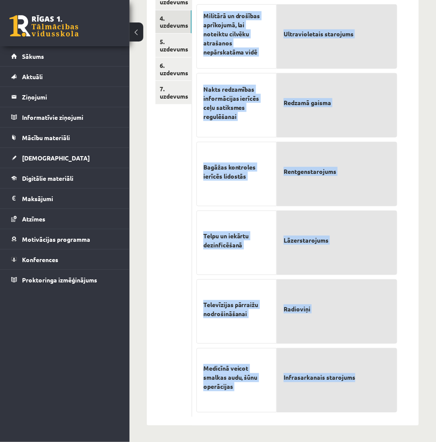
drag, startPoint x: 197, startPoint y: 170, endPoint x: 372, endPoint y: 393, distance: 283.4
click at [372, 393] on div "6p Iepazīsties ar elektromagnētisko viļņu (EMV) izmantošanas piemēriem dažādās …" at bounding box center [297, 182] width 210 height 468
copy div "Iepazīsties ar elektromagnētisko viļņu (EMV) izmantošanas piemēriem dažādās teh…"
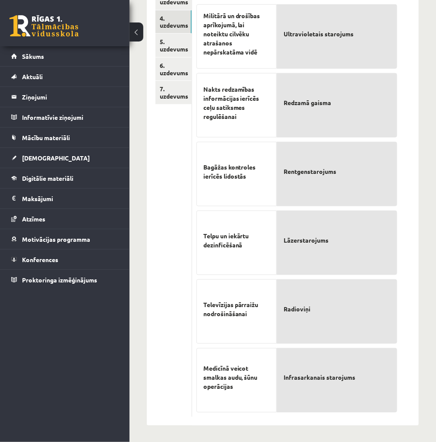
click at [150, 304] on div "1. uzdevums 2. uzdevums 3. uzdevums 4. uzdevums 5. uzdevums 6. uzdevums 7. uzde…" at bounding box center [169, 178] width 45 height 494
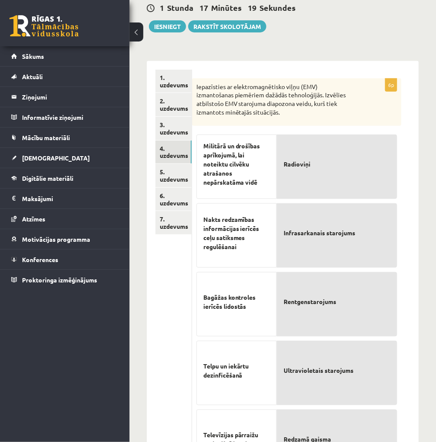
scroll to position [8, 0]
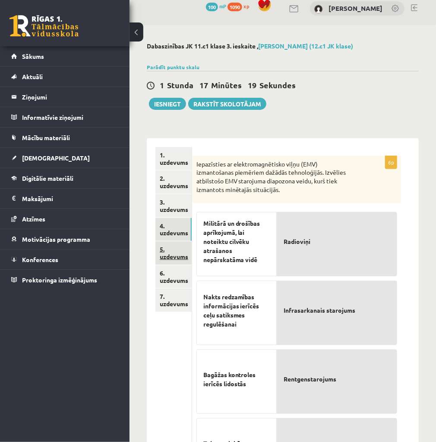
click at [156, 252] on link "5. uzdevums" at bounding box center [174, 252] width 36 height 23
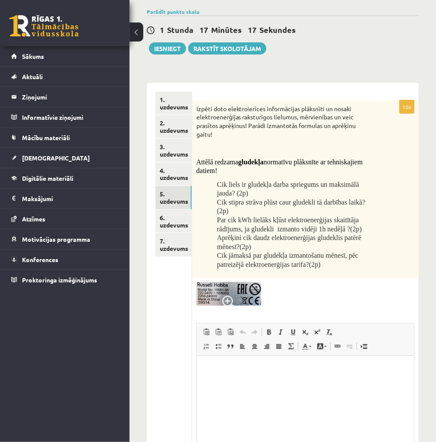
scroll to position [0, 0]
click at [224, 296] on span at bounding box center [230, 303] width 14 height 14
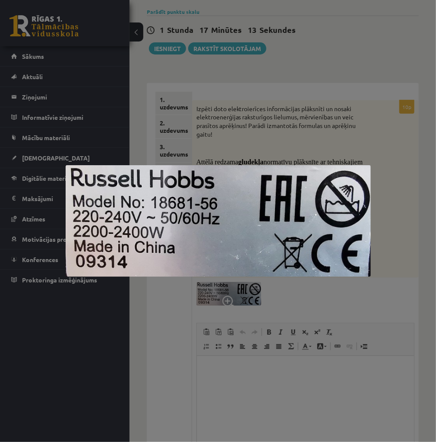
click at [275, 298] on div at bounding box center [218, 221] width 436 height 442
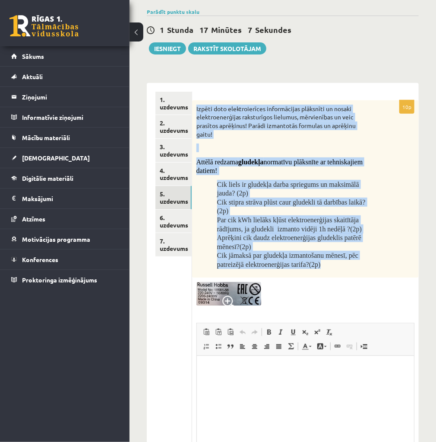
drag, startPoint x: 196, startPoint y: 106, endPoint x: 370, endPoint y: 270, distance: 239.3
click at [370, 270] on div "Izpēti doto elektroierīces informācijas plāksnīti un nosaki elektroenerģijas ra…" at bounding box center [305, 188] width 227 height 177
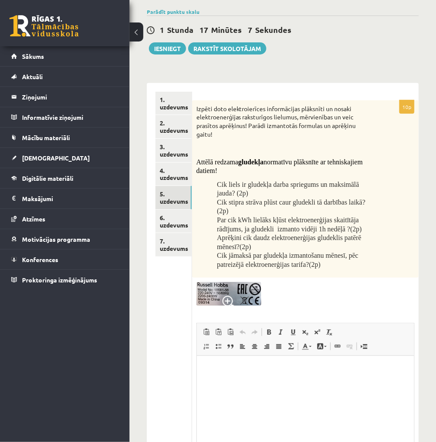
click at [372, 289] on div at bounding box center [306, 294] width 218 height 24
click at [210, 291] on img at bounding box center [229, 294] width 65 height 24
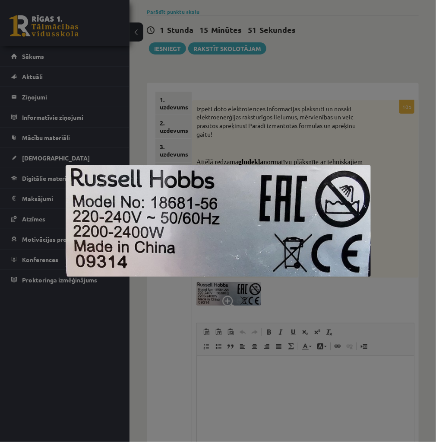
click at [333, 302] on div at bounding box center [218, 221] width 436 height 442
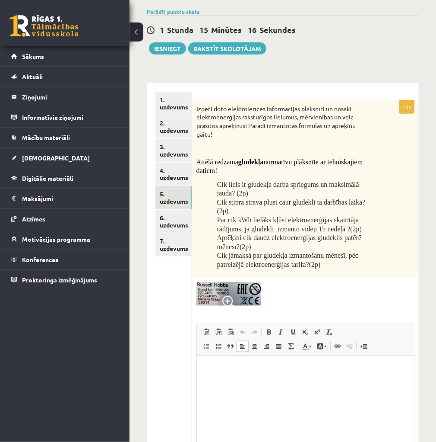
click at [206, 369] on p "Editor, wiswyg-editor-user-answer-47024956044660" at bounding box center [305, 368] width 200 height 9
click at [308, 407] on p "Editor, wiswyg-editor-user-answer-47024956044660" at bounding box center [305, 411] width 200 height 9
click at [249, 412] on p "**********" at bounding box center [305, 411] width 200 height 9
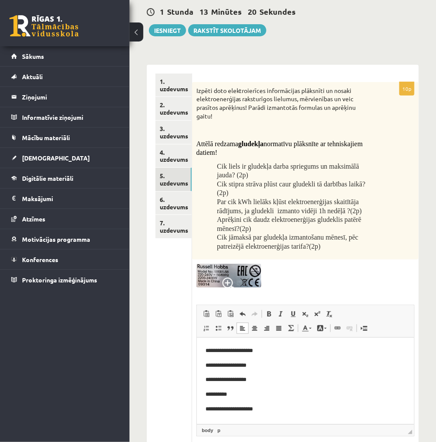
scroll to position [98, 0]
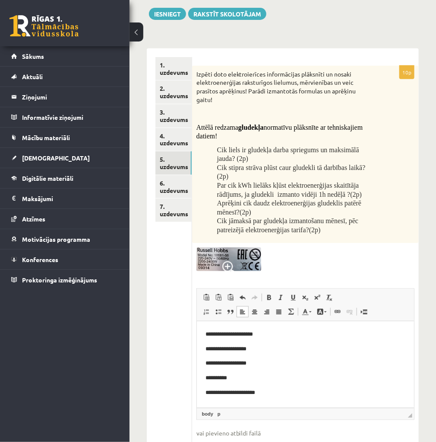
click at [260, 392] on p "**********" at bounding box center [305, 392] width 200 height 9
click at [274, 392] on p "**********" at bounding box center [305, 392] width 200 height 9
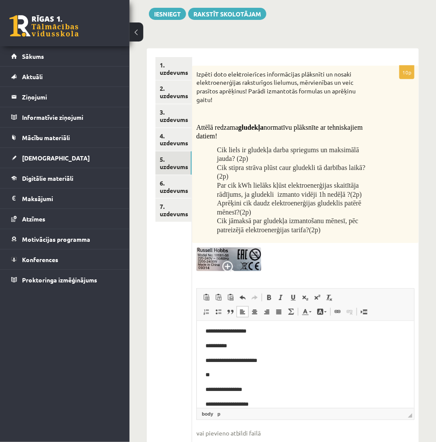
click at [283, 397] on body "**********" at bounding box center [305, 352] width 200 height 111
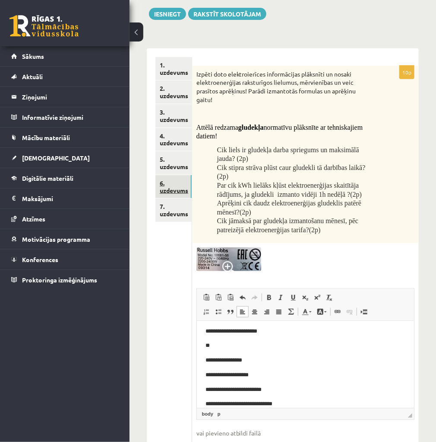
click at [167, 191] on link "6. uzdevums" at bounding box center [174, 186] width 36 height 23
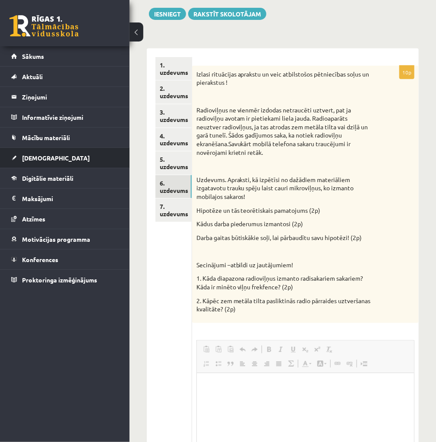
scroll to position [0, 0]
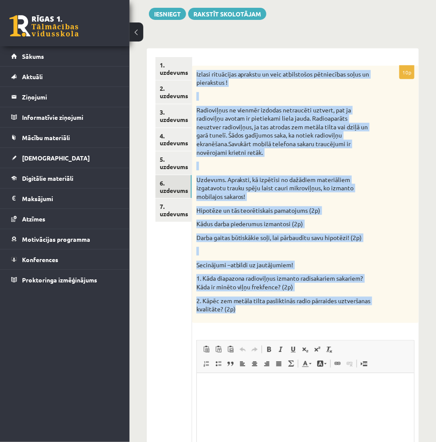
drag, startPoint x: 277, startPoint y: 313, endPoint x: 196, endPoint y: 73, distance: 254.1
click at [196, 73] on div "Izlasi rituācijas aprakstu un veic atbilstošos pētniecības soļus un pierakstus …" at bounding box center [305, 194] width 227 height 257
copy div "Izlasi rituācijas aprakstu un veic atbilstošos pētniecības soļus un pierakstus …"
click at [365, 305] on p "2. Kāpēc zem metāla tilta pasliktinās radio pārraides uztveršanas kvalitāte? (2…" at bounding box center [284, 304] width 175 height 17
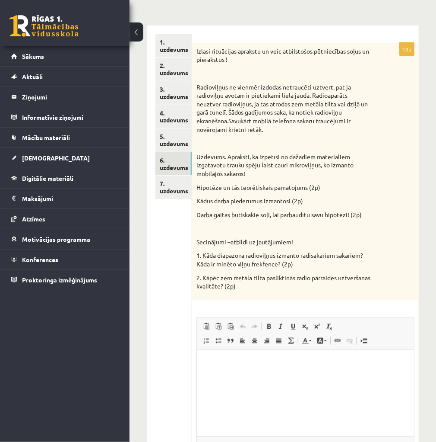
scroll to position [133, 0]
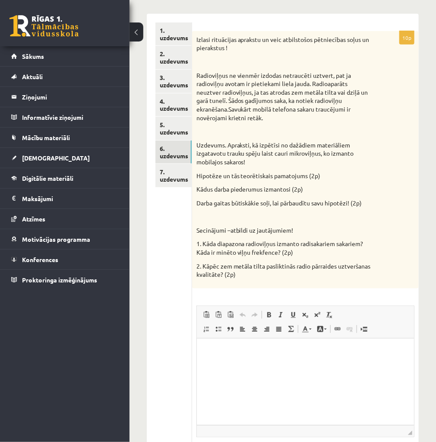
click at [272, 364] on html at bounding box center [305, 351] width 217 height 26
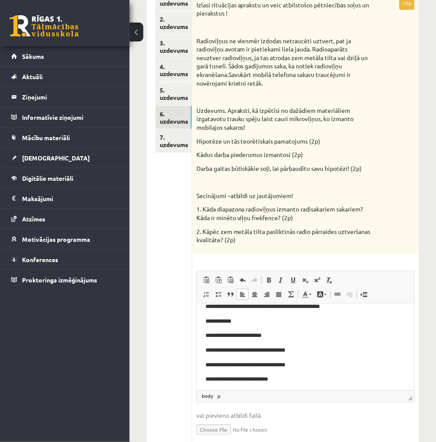
scroll to position [66, 0]
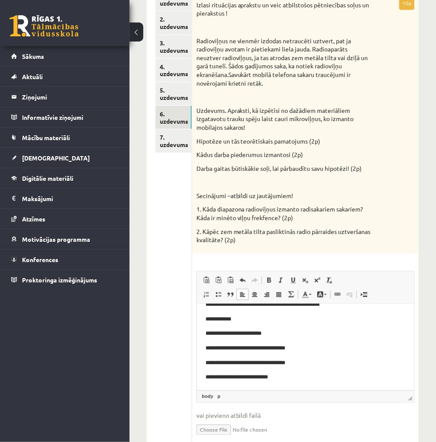
click at [318, 381] on html "**********" at bounding box center [305, 314] width 217 height 152
click at [297, 379] on p "**********" at bounding box center [302, 376] width 195 height 9
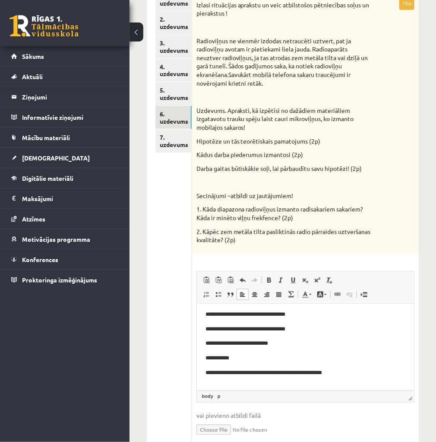
scroll to position [99, 0]
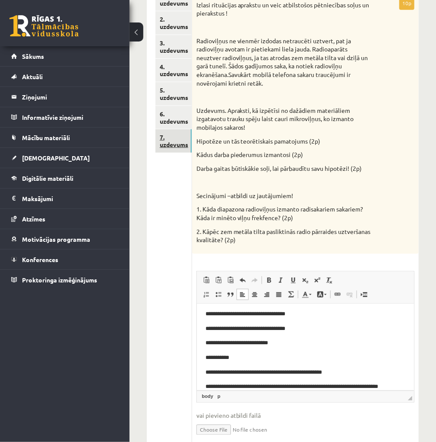
click at [170, 143] on link "7. uzdevums" at bounding box center [174, 140] width 36 height 23
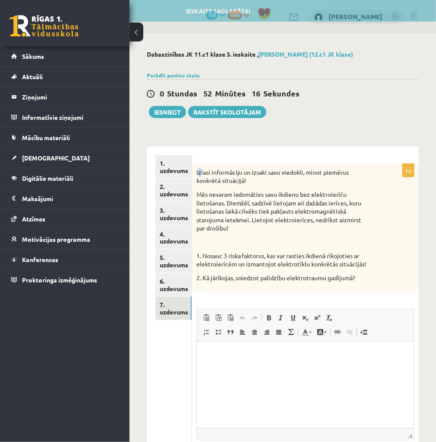
scroll to position [0, 0]
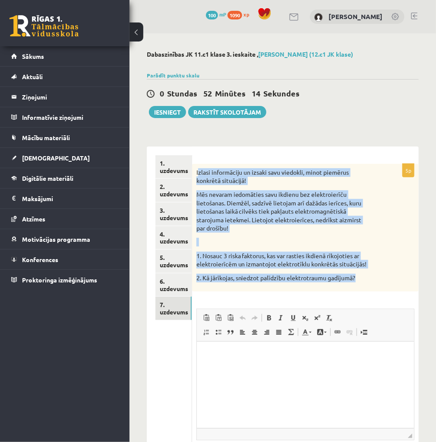
drag, startPoint x: 198, startPoint y: 168, endPoint x: 412, endPoint y: 280, distance: 241.0
click at [412, 280] on div "Izlasi informāciju un izsaki savu viedokli, minot piemērus konkrētā situācijā! …" at bounding box center [305, 228] width 227 height 128
click at [219, 165] on div "Izlasi informāciju un izsaki savu viedokli, minot piemērus konkrētā situācijā! …" at bounding box center [305, 228] width 227 height 128
drag, startPoint x: 197, startPoint y: 173, endPoint x: 377, endPoint y: 288, distance: 213.7
click at [377, 288] on div "Izlasi informāciju un izsaki savu viedokli, minot piemērus konkrētā situācijā! …" at bounding box center [305, 228] width 227 height 128
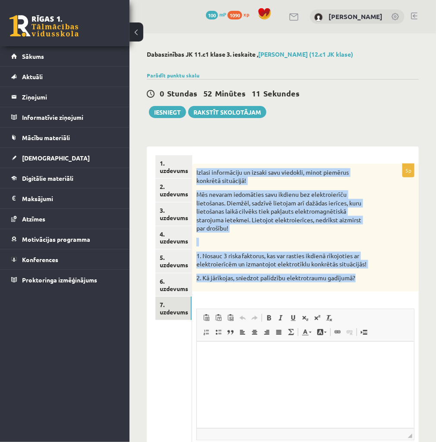
copy div "Izlasi informāciju un izsaki savu viedokli, minot piemērus konkrētā situācijā! …"
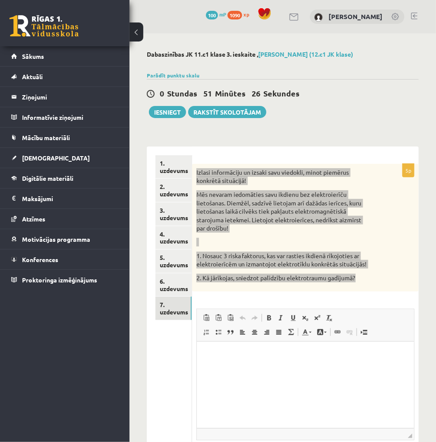
click at [223, 368] on html at bounding box center [305, 354] width 217 height 26
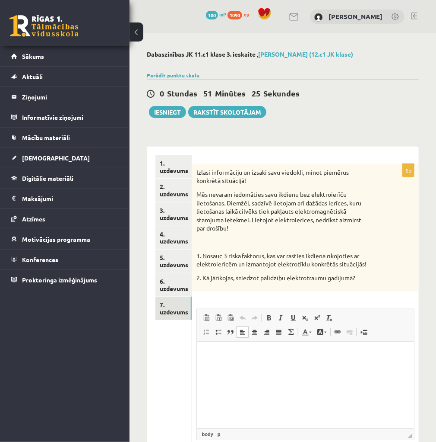
click at [242, 299] on div "5p Izlasi informāciju un izsaki savu viedokli, minot piemērus konkrētā situācij…" at bounding box center [305, 326] width 227 height 325
click at [298, 368] on html at bounding box center [305, 354] width 217 height 26
click at [261, 362] on body "**********" at bounding box center [305, 361] width 200 height 23
click at [214, 334] on link "Insert/Remove Bulleted List" at bounding box center [219, 331] width 12 height 11
click at [215, 335] on span at bounding box center [218, 331] width 7 height 7
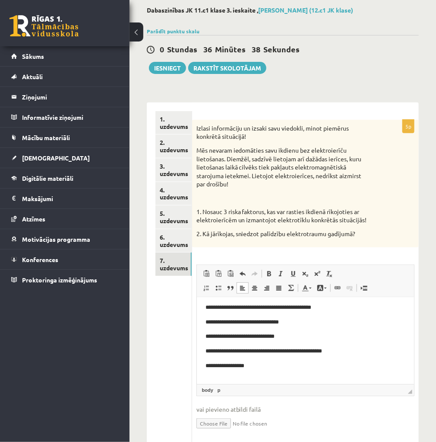
scroll to position [73, 0]
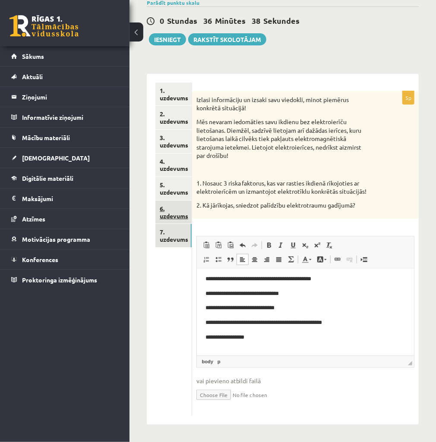
click at [162, 209] on link "6. uzdevums" at bounding box center [174, 211] width 36 height 23
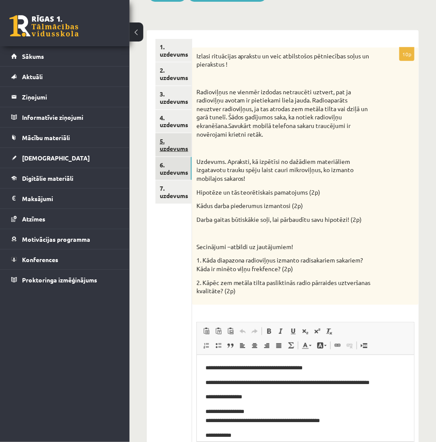
scroll to position [0, 0]
click at [156, 145] on link "5. uzdevums" at bounding box center [174, 144] width 36 height 23
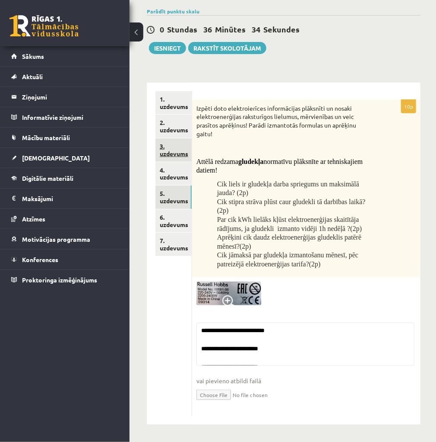
scroll to position [116, 0]
click at [179, 209] on link "6. uzdevums" at bounding box center [174, 220] width 36 height 23
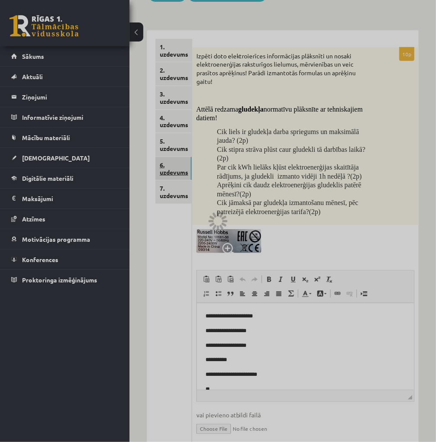
scroll to position [0, 0]
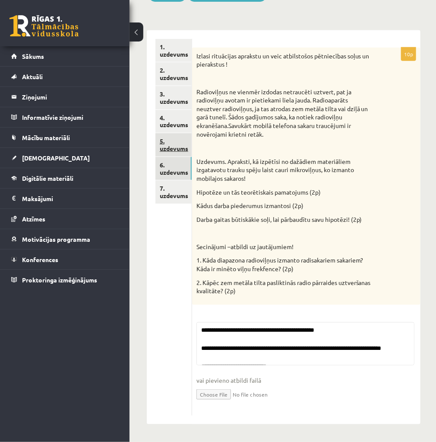
click at [169, 142] on link "5. uzdevums" at bounding box center [174, 144] width 36 height 23
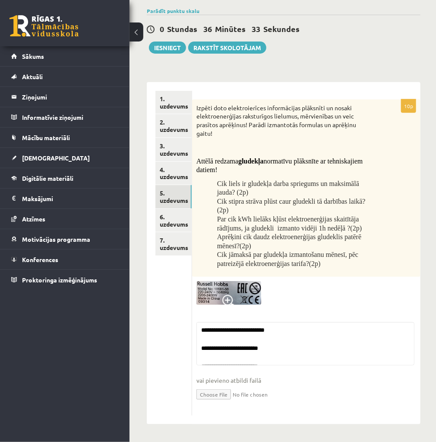
scroll to position [64, 0]
click at [176, 149] on link "3. uzdevums" at bounding box center [174, 149] width 36 height 23
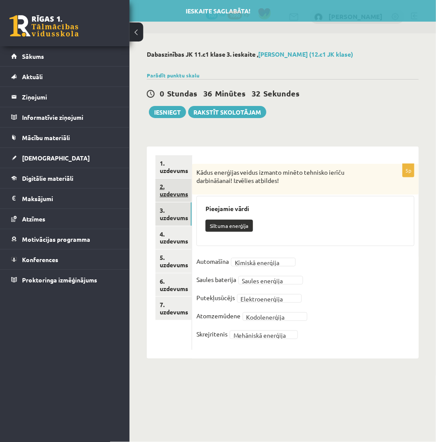
scroll to position [0, 0]
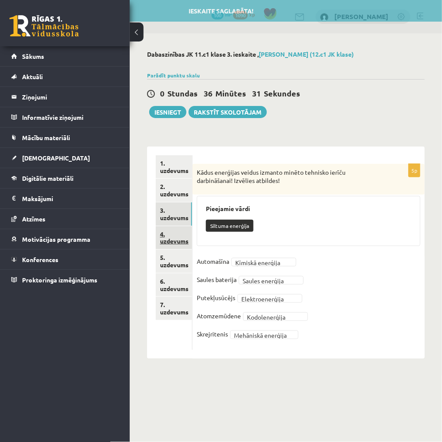
click at [178, 239] on link "4. uzdevums" at bounding box center [174, 237] width 36 height 23
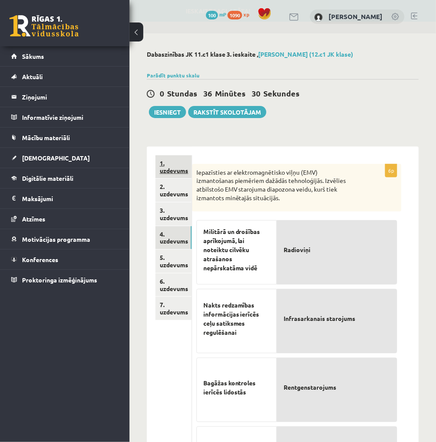
click at [172, 172] on link "1. uzdevums" at bounding box center [174, 166] width 36 height 23
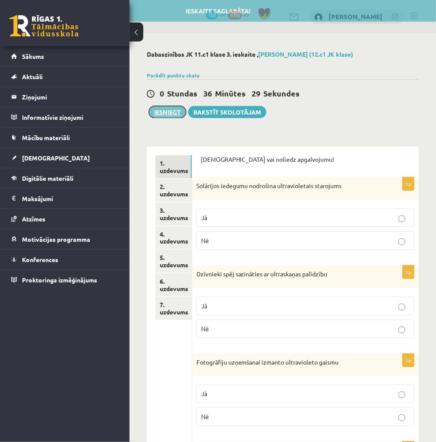
click at [166, 111] on button "Iesniegt" at bounding box center [167, 112] width 37 height 12
